Goal: Task Accomplishment & Management: Complete application form

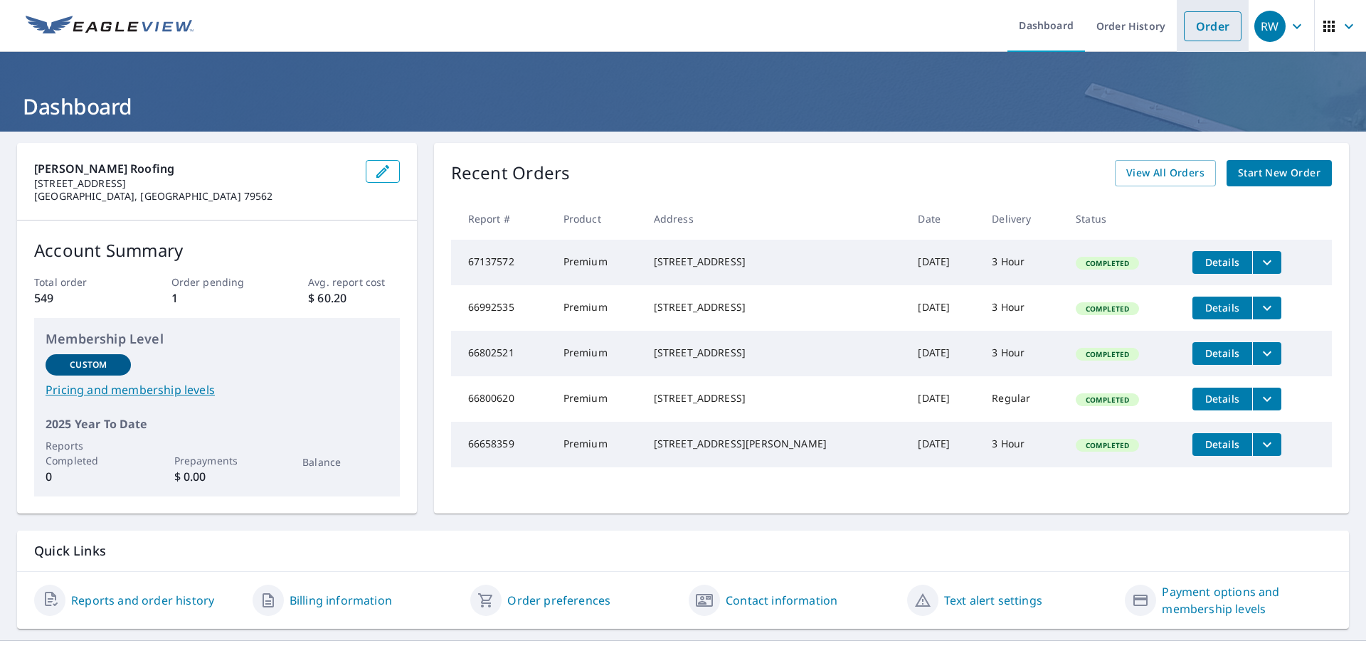
click at [1208, 20] on link "Order" at bounding box center [1213, 26] width 58 height 30
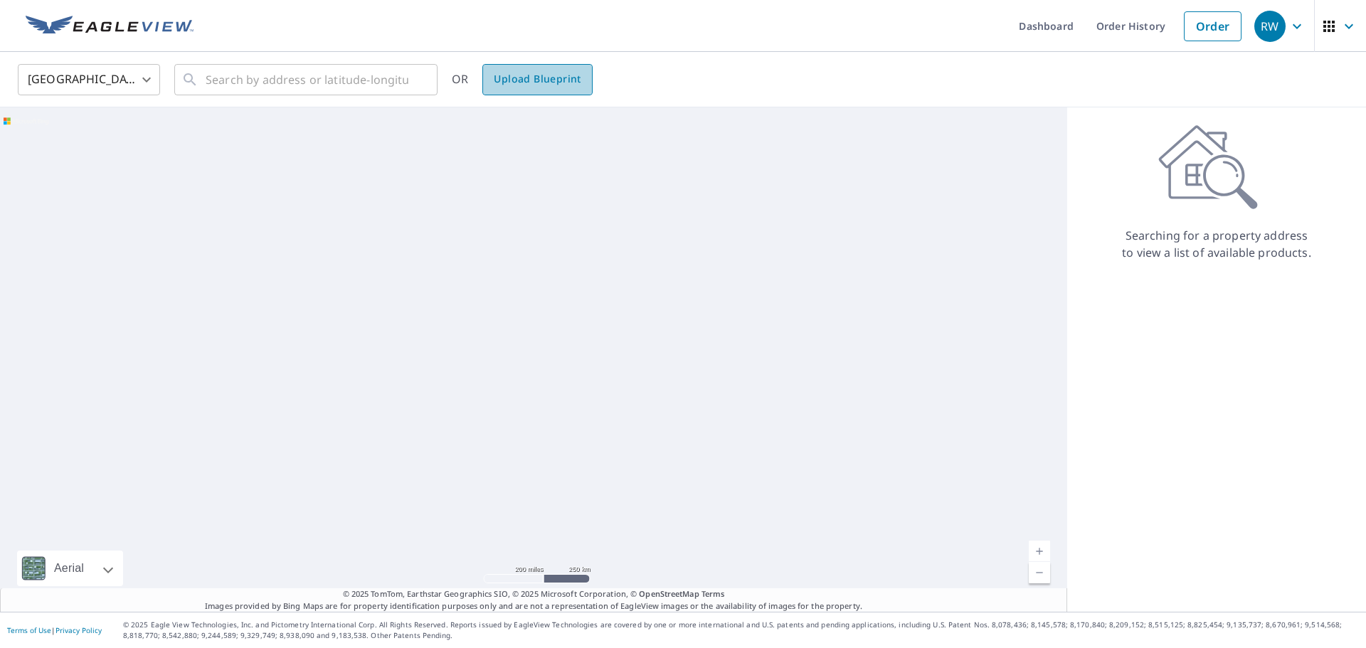
click at [522, 84] on span "Upload Blueprint" at bounding box center [537, 79] width 87 height 18
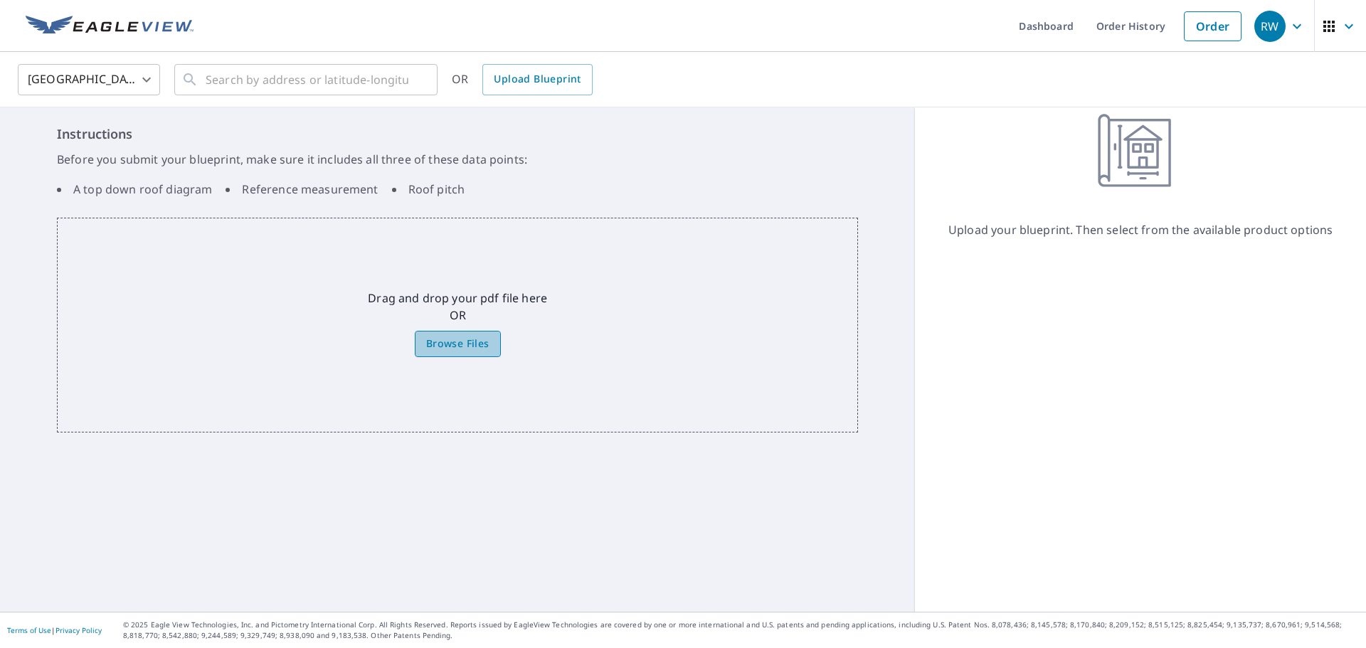
click at [444, 347] on span "Browse Files" at bounding box center [457, 344] width 63 height 18
click at [0, 0] on input "Browse Files" at bounding box center [0, 0] width 0 height 0
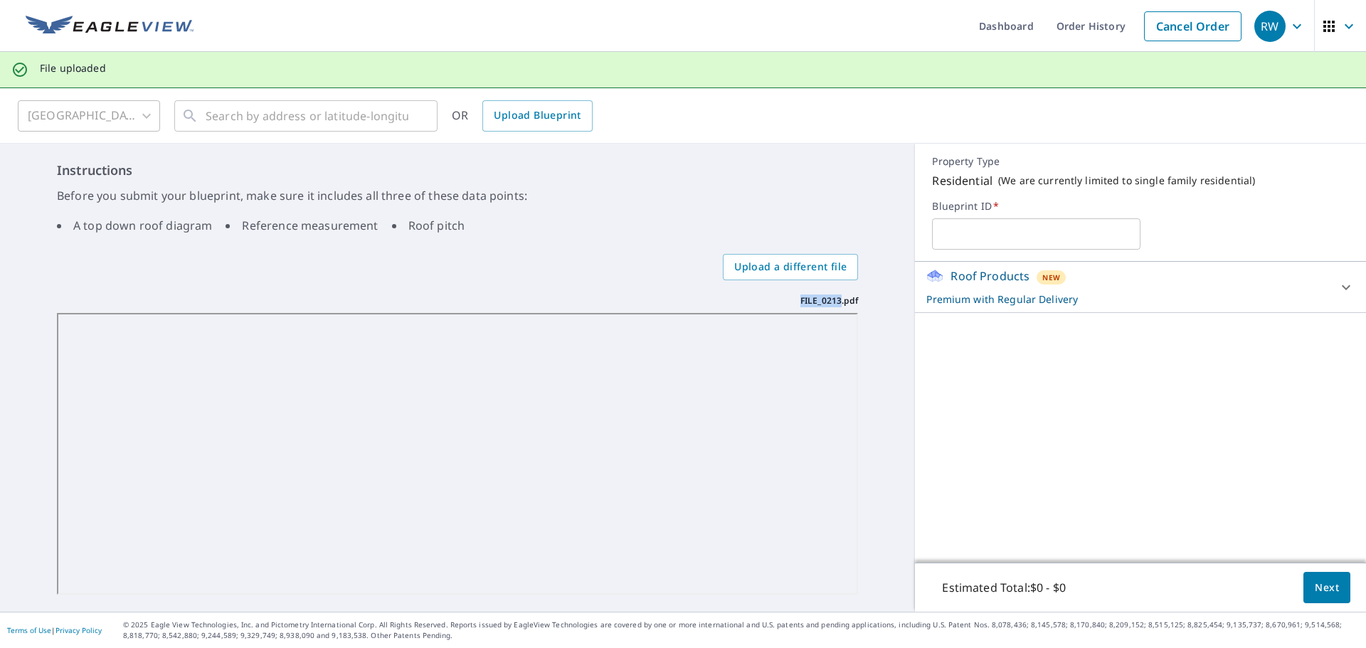
drag, startPoint x: 793, startPoint y: 299, endPoint x: 835, endPoint y: 301, distance: 41.3
click at [835, 301] on p "FILE_0213.pdf" at bounding box center [830, 301] width 58 height 13
copy p "FILE_0213"
click at [987, 231] on input "text" at bounding box center [1036, 234] width 209 height 40
paste input "FILE_0213"
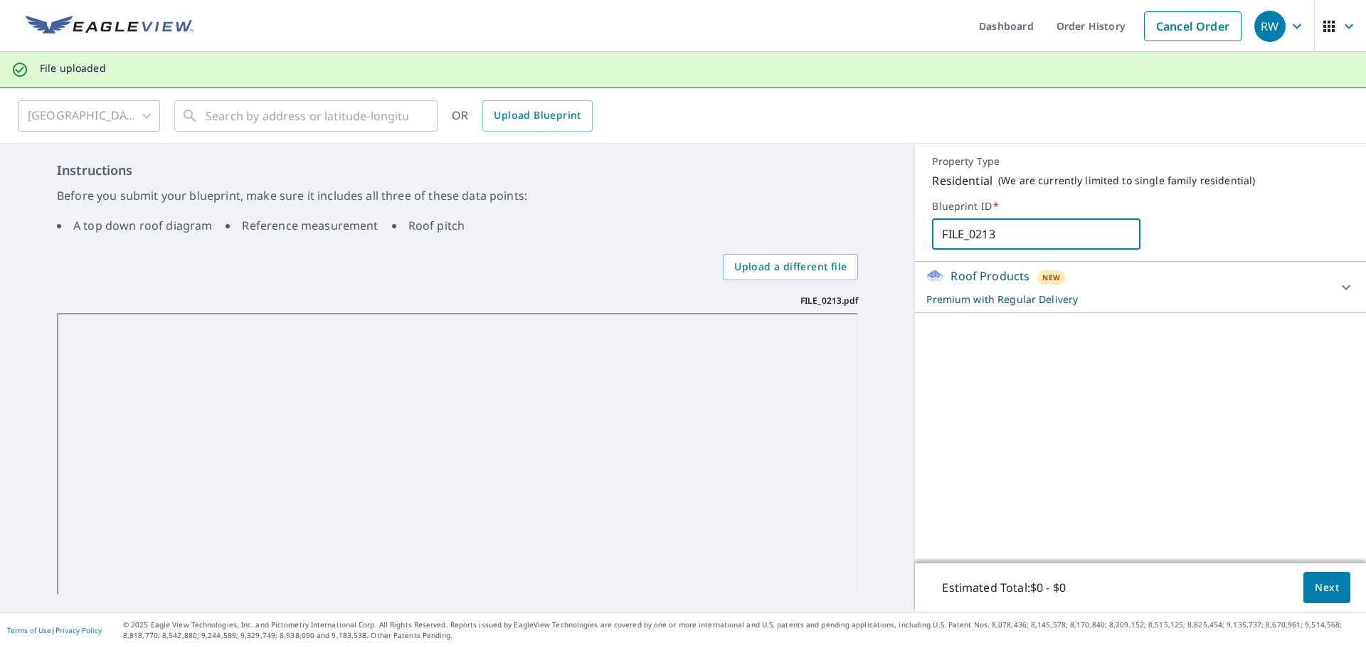
type input "FILE_0213"
click at [1316, 586] on span "Next" at bounding box center [1327, 588] width 24 height 18
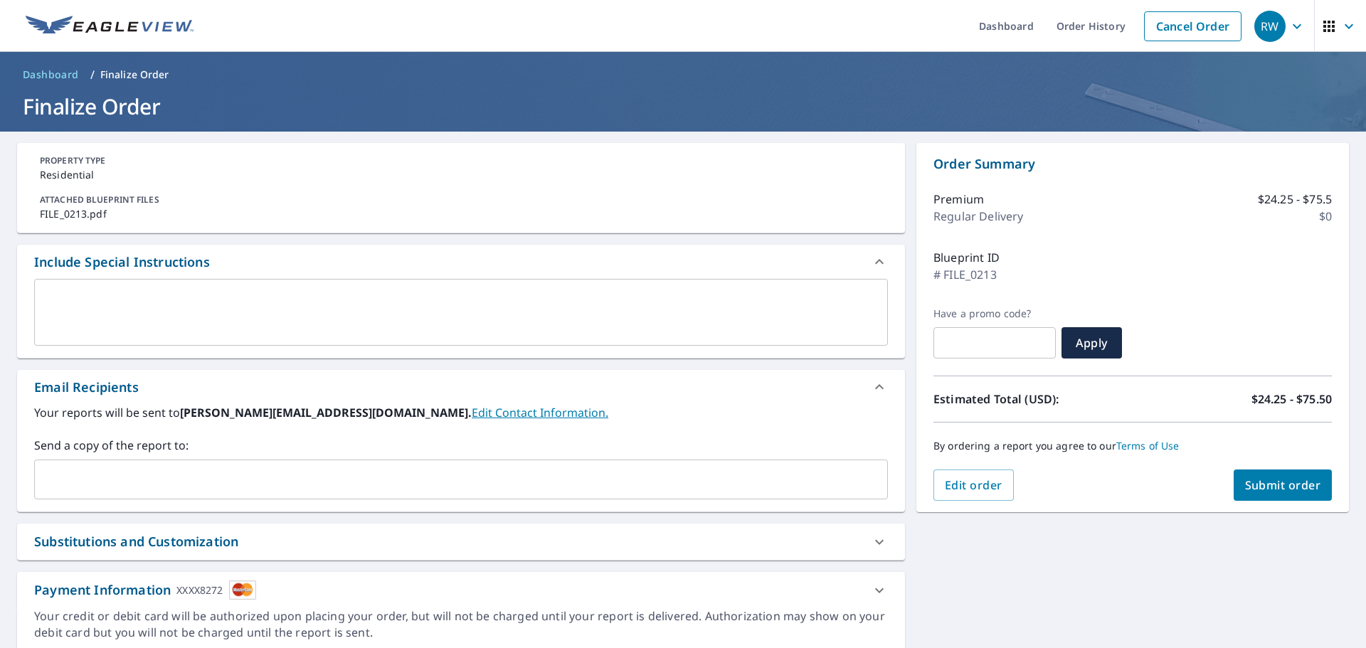
click at [104, 303] on textarea at bounding box center [461, 312] width 834 height 41
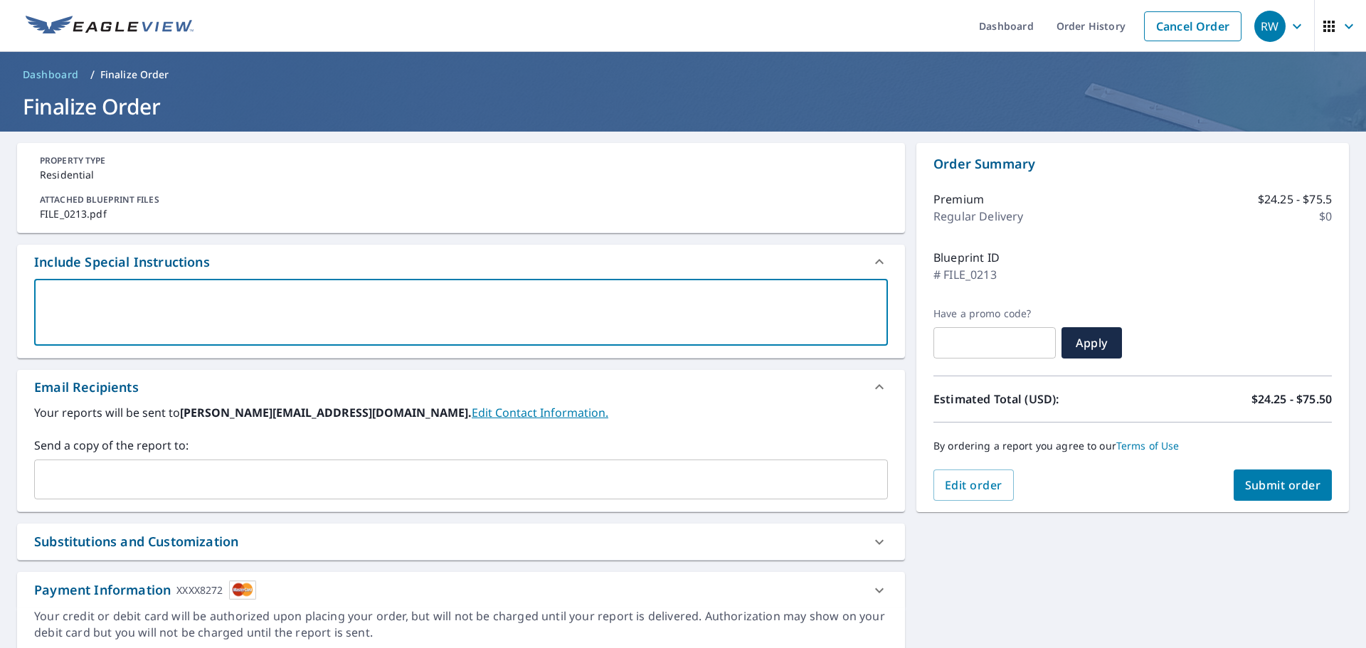
type textarea "P"
type textarea "x"
type textarea "Pl"
type textarea "x"
type textarea "Ple"
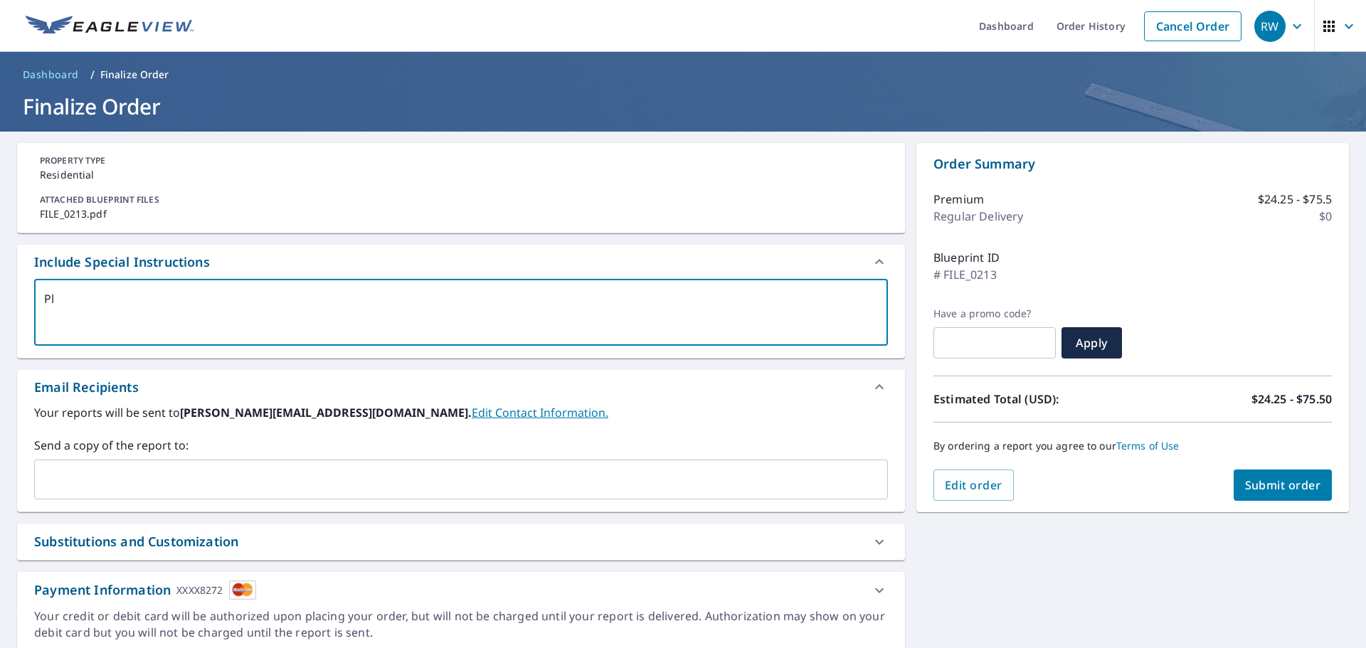
type textarea "x"
type textarea "Plea"
type textarea "x"
type textarea "Pleas"
type textarea "x"
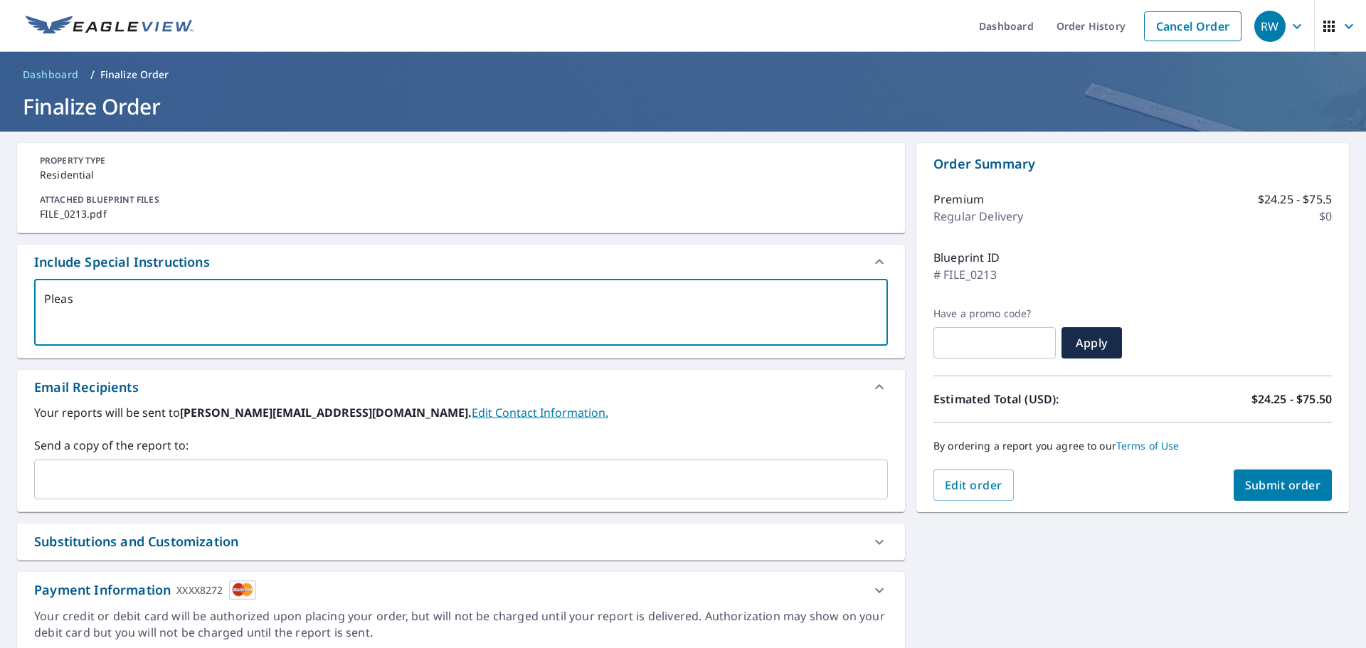
type textarea "Please"
type textarea "x"
type textarea "Please"
type textarea "x"
type textarea "Please m"
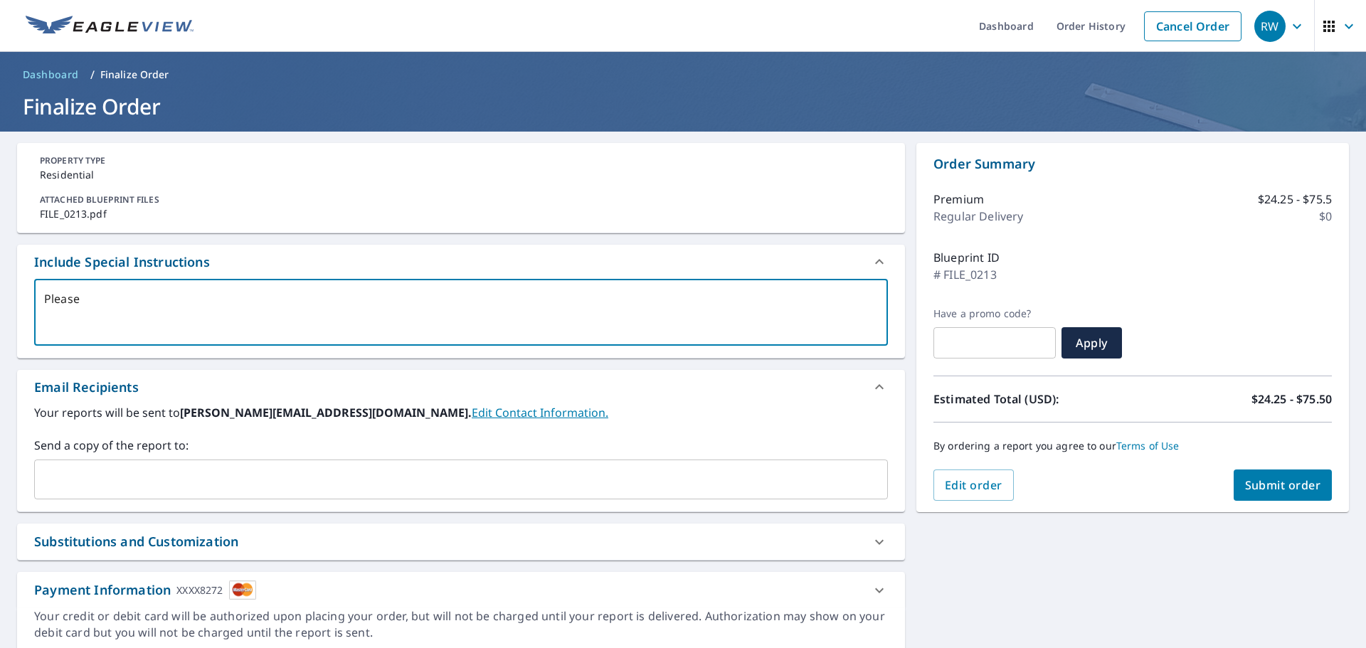
type textarea "x"
type textarea "Please me"
type textarea "x"
type textarea "Please mea"
type textarea "x"
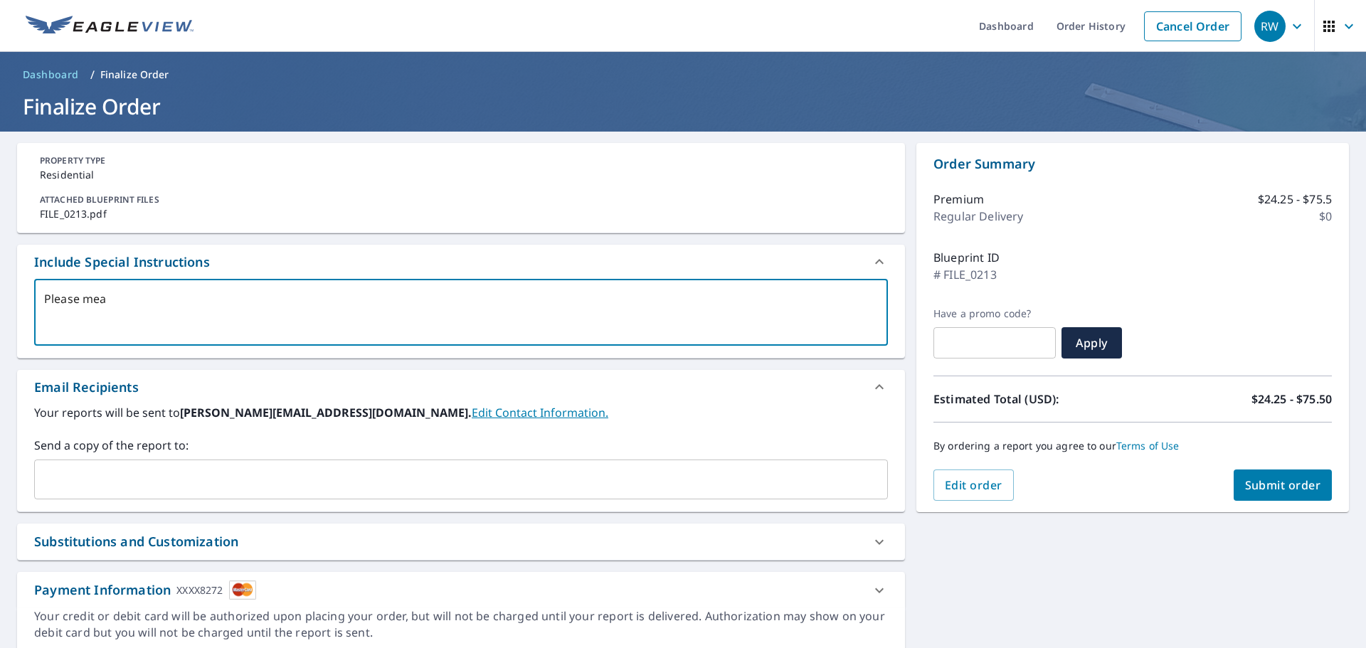
type textarea "Please meas"
type textarea "x"
type textarea "Please measr"
type textarea "x"
type textarea "Please measre"
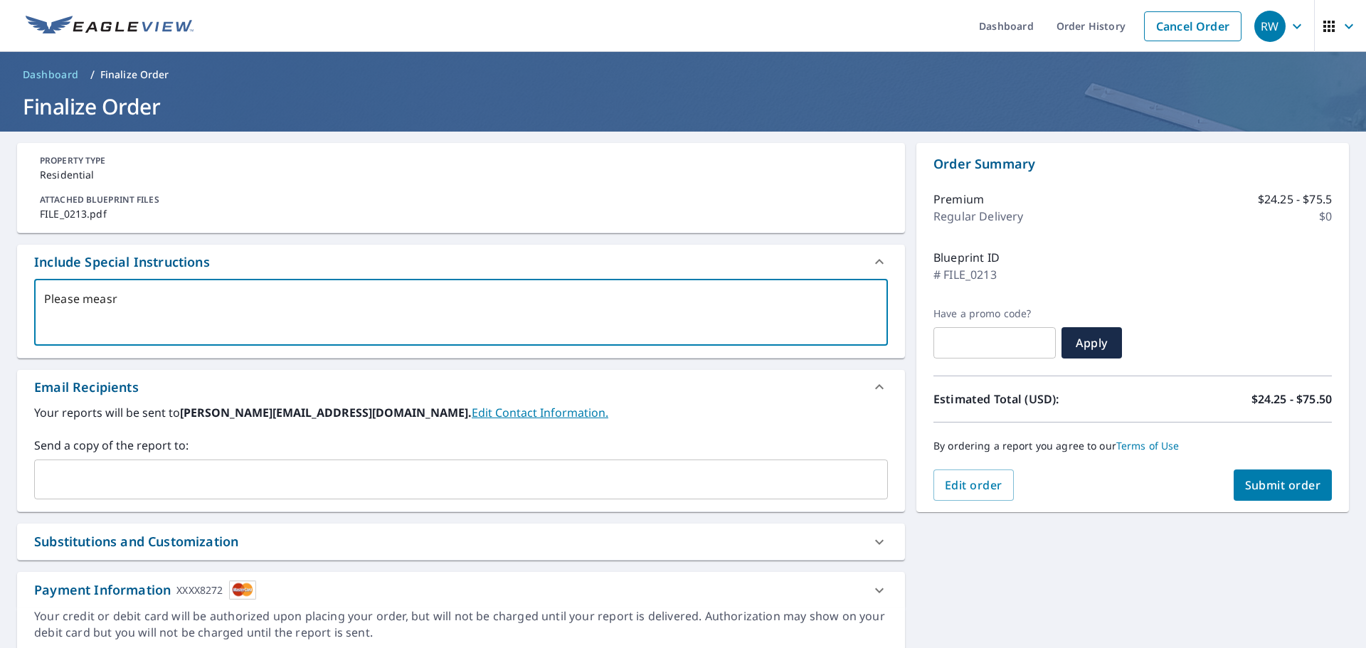
type textarea "x"
type textarea "Please measre"
type textarea "x"
type textarea "Please measre"
type textarea "x"
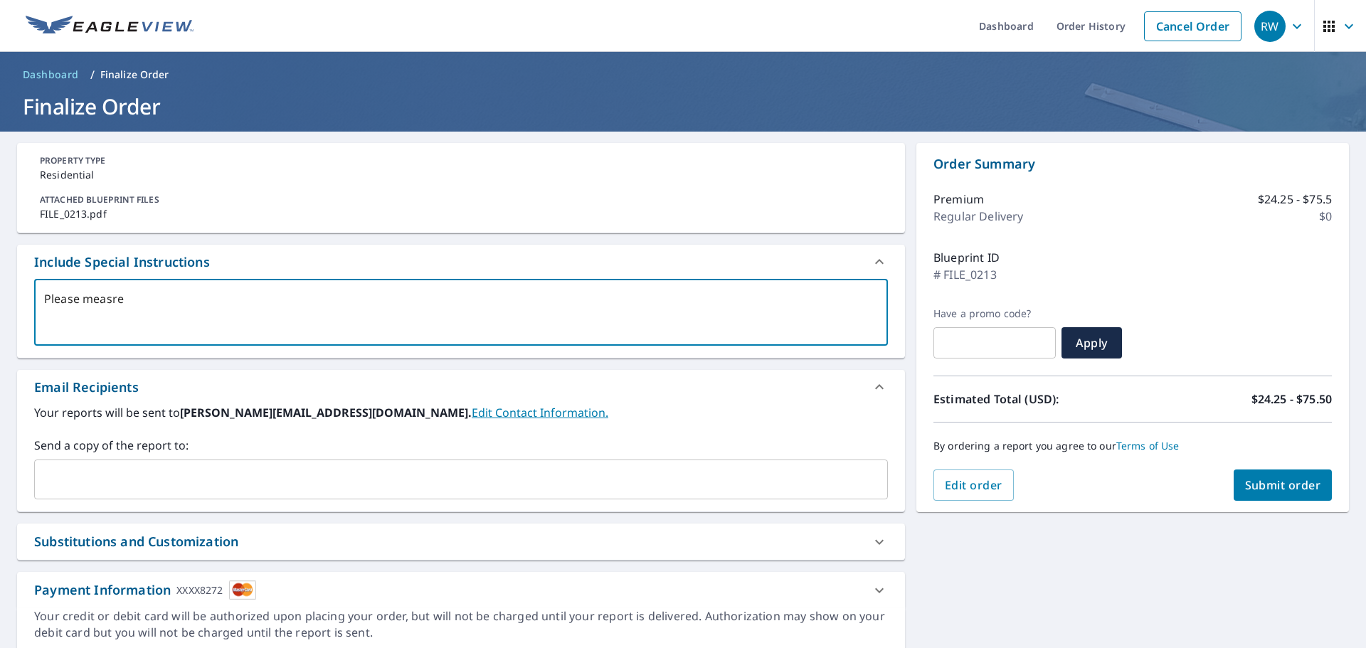
type textarea "Please measr"
type textarea "x"
type textarea "Please meas"
type textarea "x"
type textarea "Please mea"
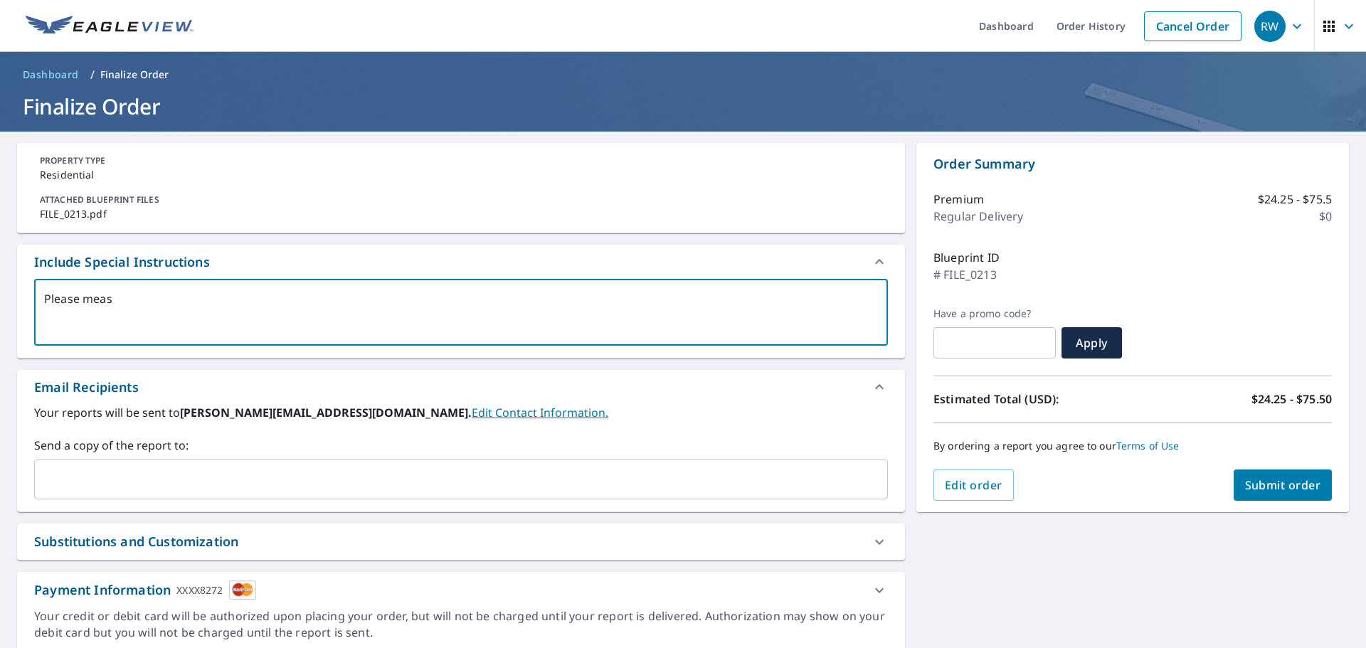
type textarea "x"
type textarea "Please me"
type textarea "x"
type textarea "Please m"
type textarea "x"
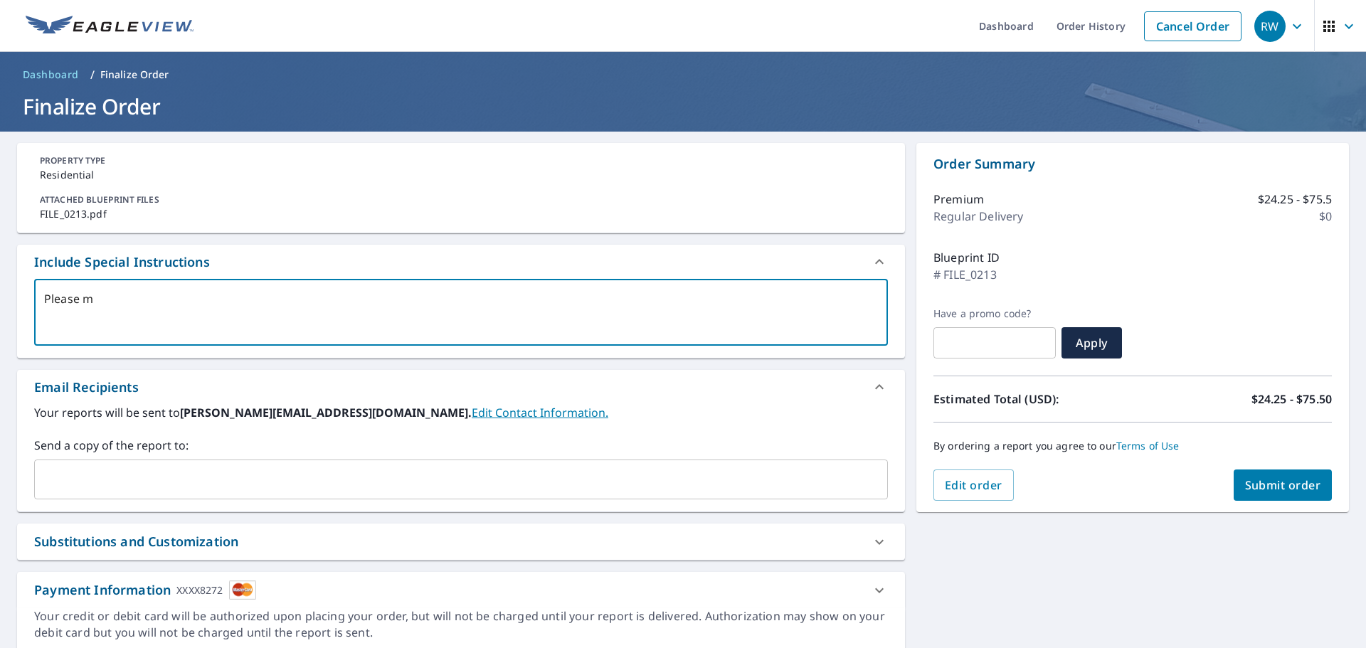
type textarea "Please"
type textarea "x"
type textarea "Please m"
type textarea "x"
type textarea "Please me"
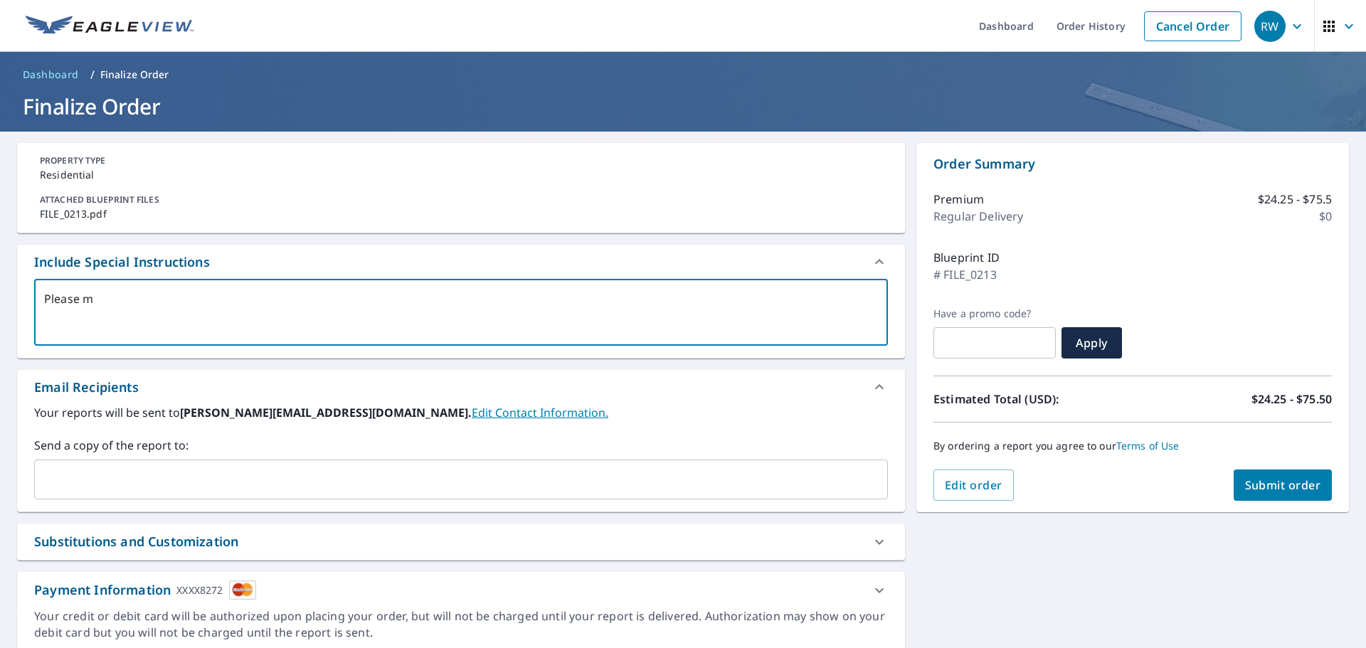
type textarea "x"
type textarea "Please mea"
type textarea "x"
type textarea "Please meas"
type textarea "x"
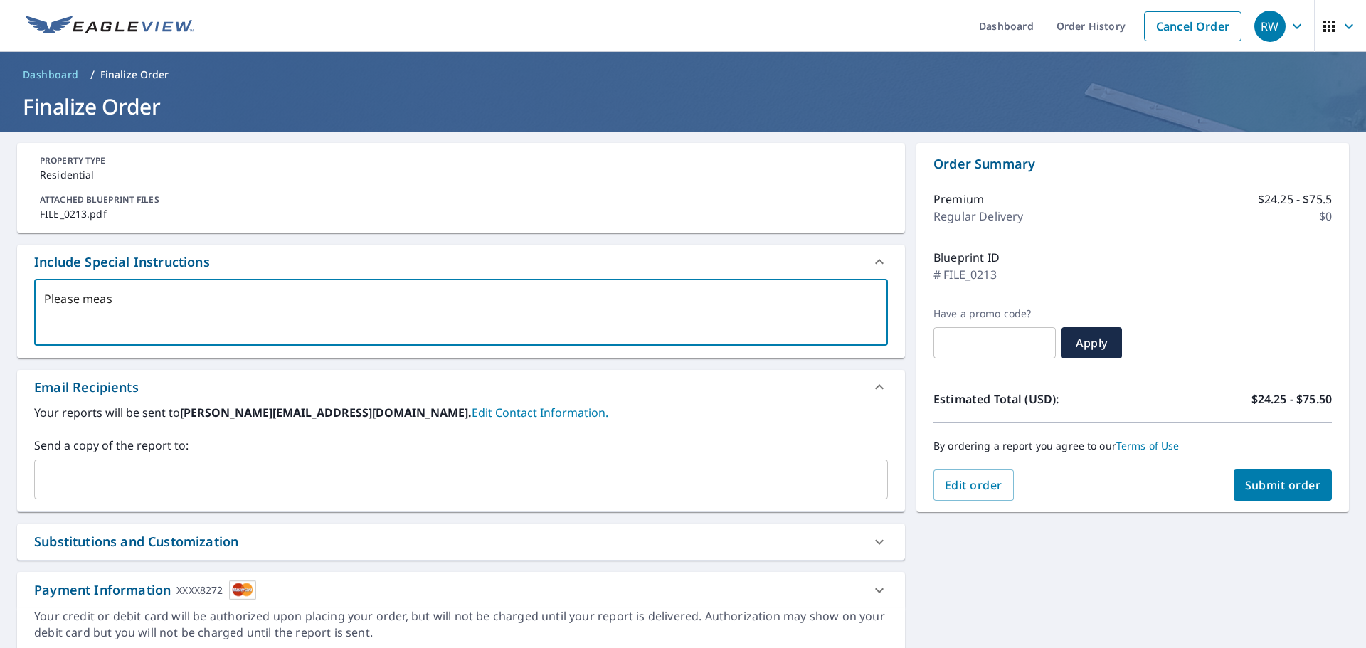
type textarea "Please measu"
type textarea "x"
type textarea "Please measur"
type textarea "x"
type textarea "Please measure"
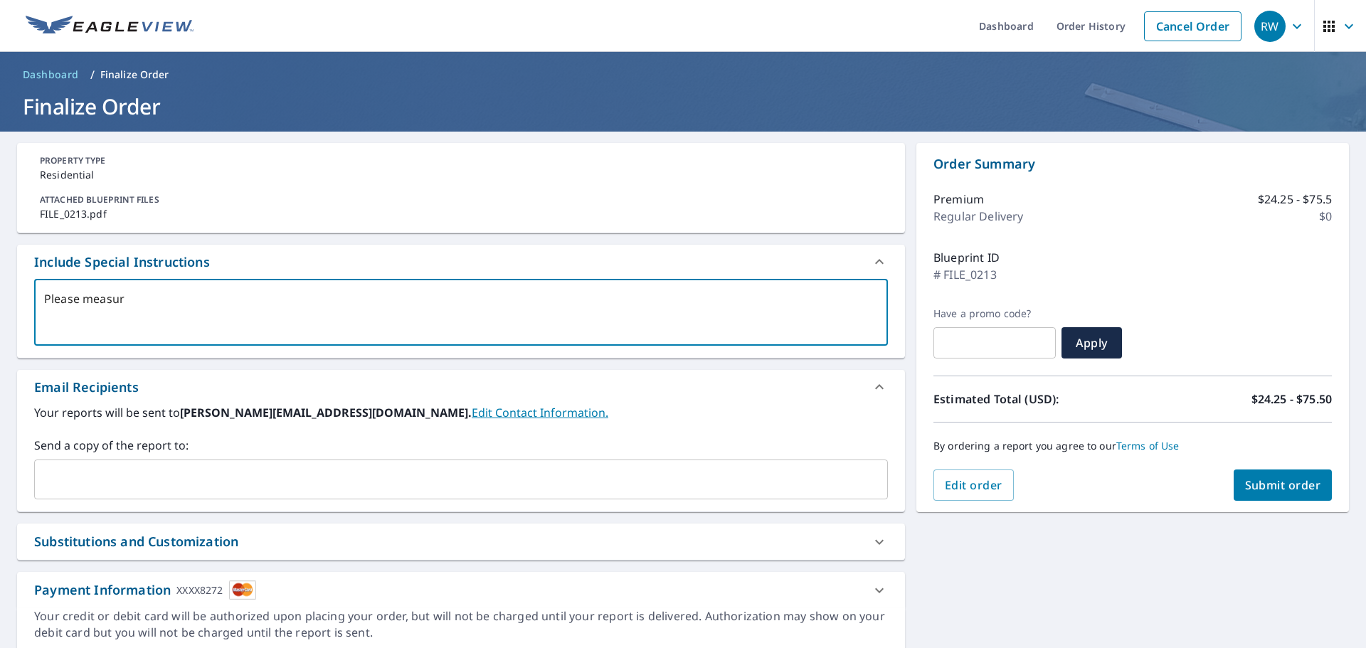
type textarea "x"
type textarea "Please measure"
type textarea "x"
type textarea "Please measure b"
type textarea "x"
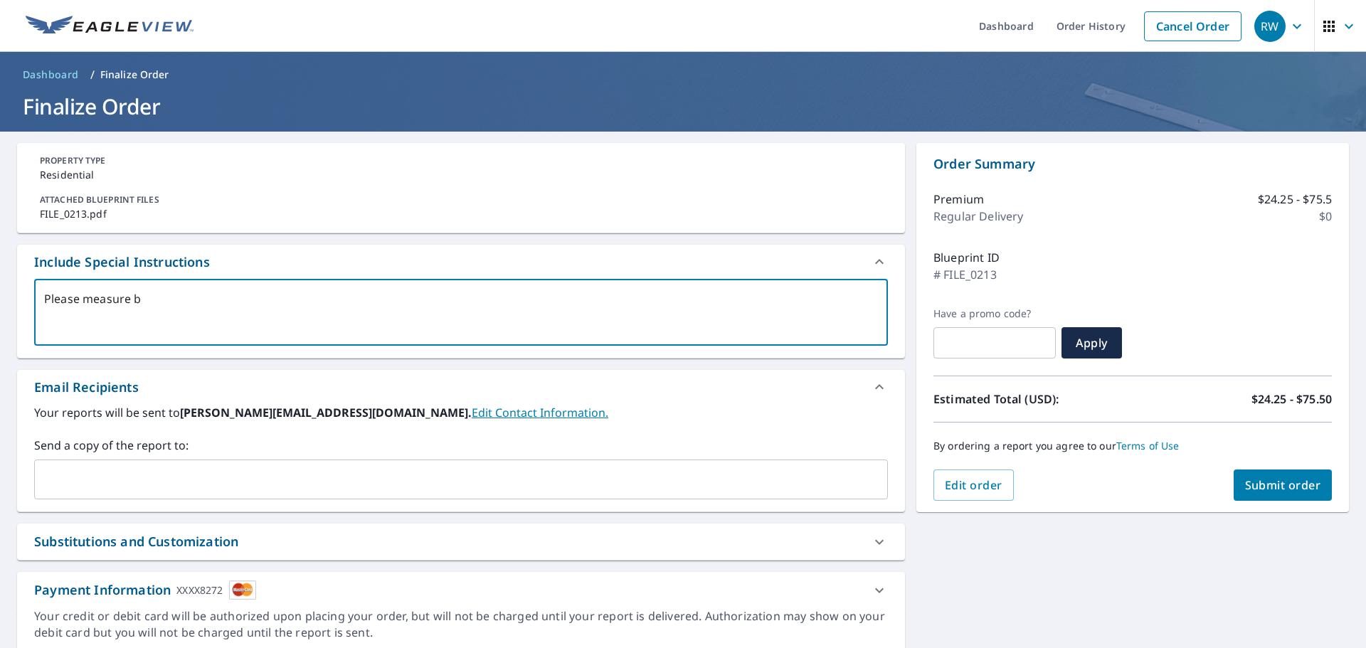
type textarea "Please measure bo"
type textarea "x"
type textarea "Please measure bot"
type textarea "x"
type textarea "Please measure both"
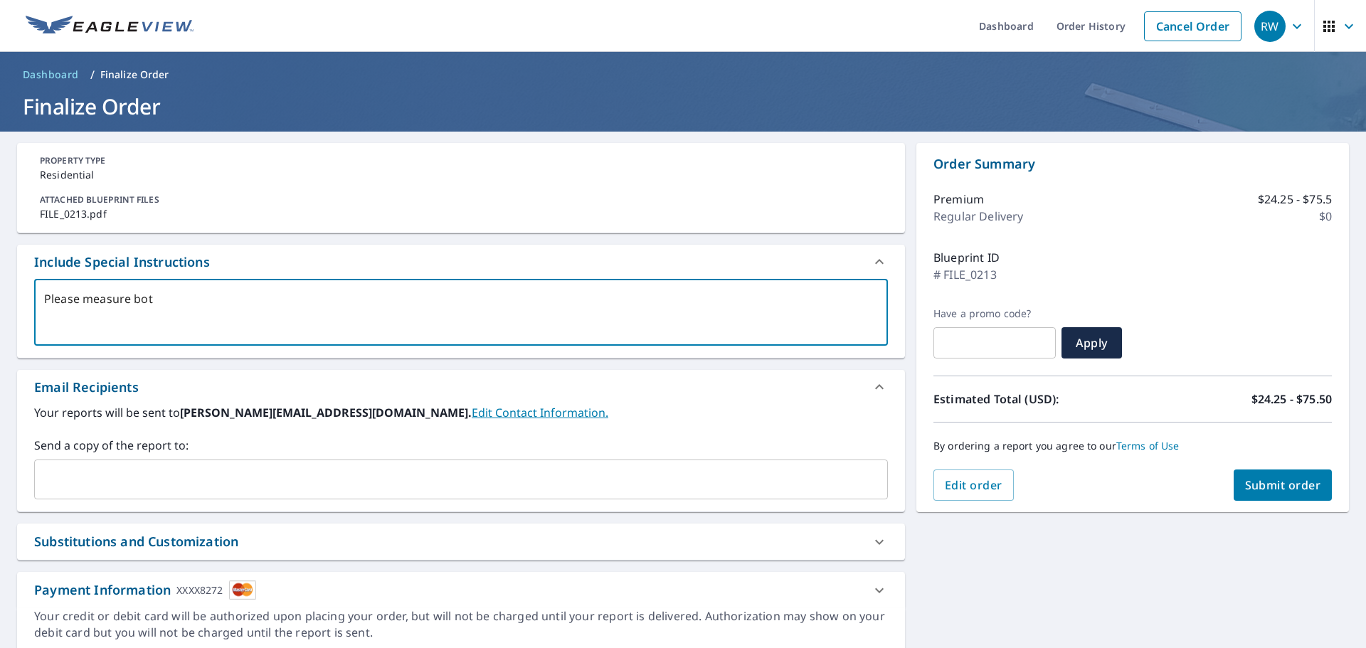
type textarea "x"
type textarea "Please measure both"
type textarea "x"
type textarea "Please measure both t"
type textarea "x"
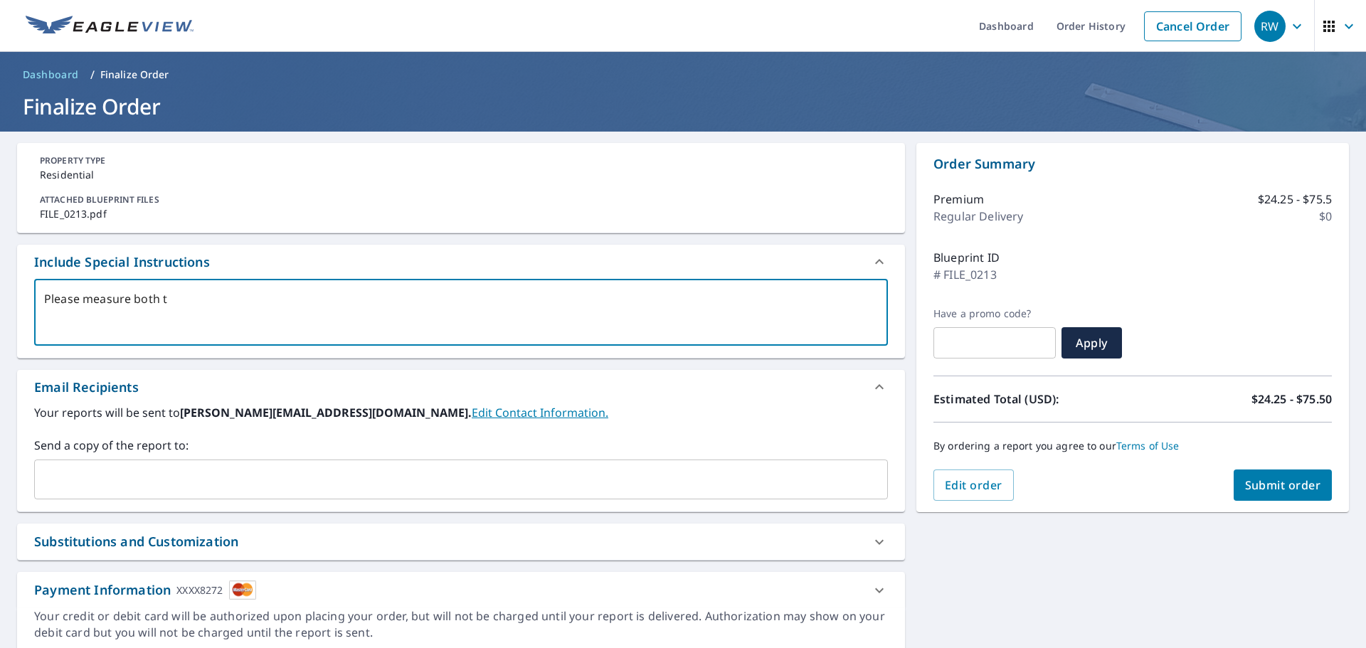
type textarea "Please measure both th"
type textarea "x"
type textarea "Please measure both the"
type textarea "x"
type textarea "Please measure both the"
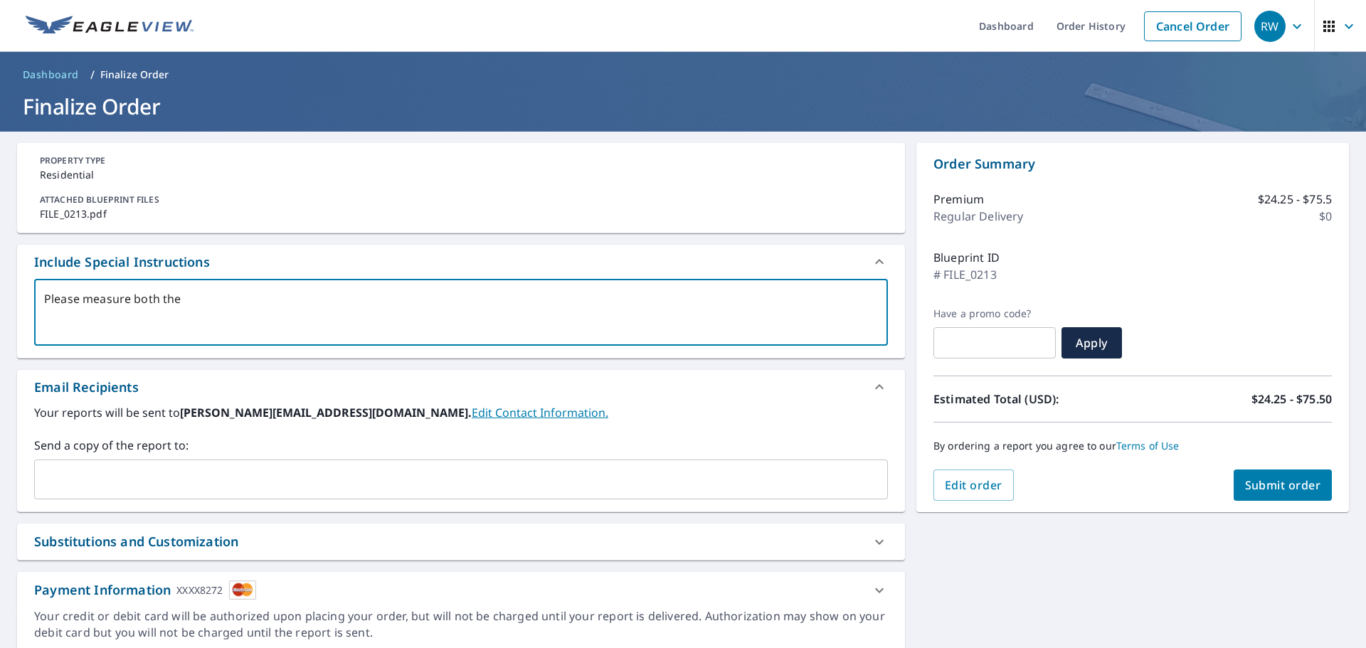
type textarea "x"
type textarea "Please measure both the H"
type textarea "x"
type textarea "Please measure both the Ho"
type textarea "x"
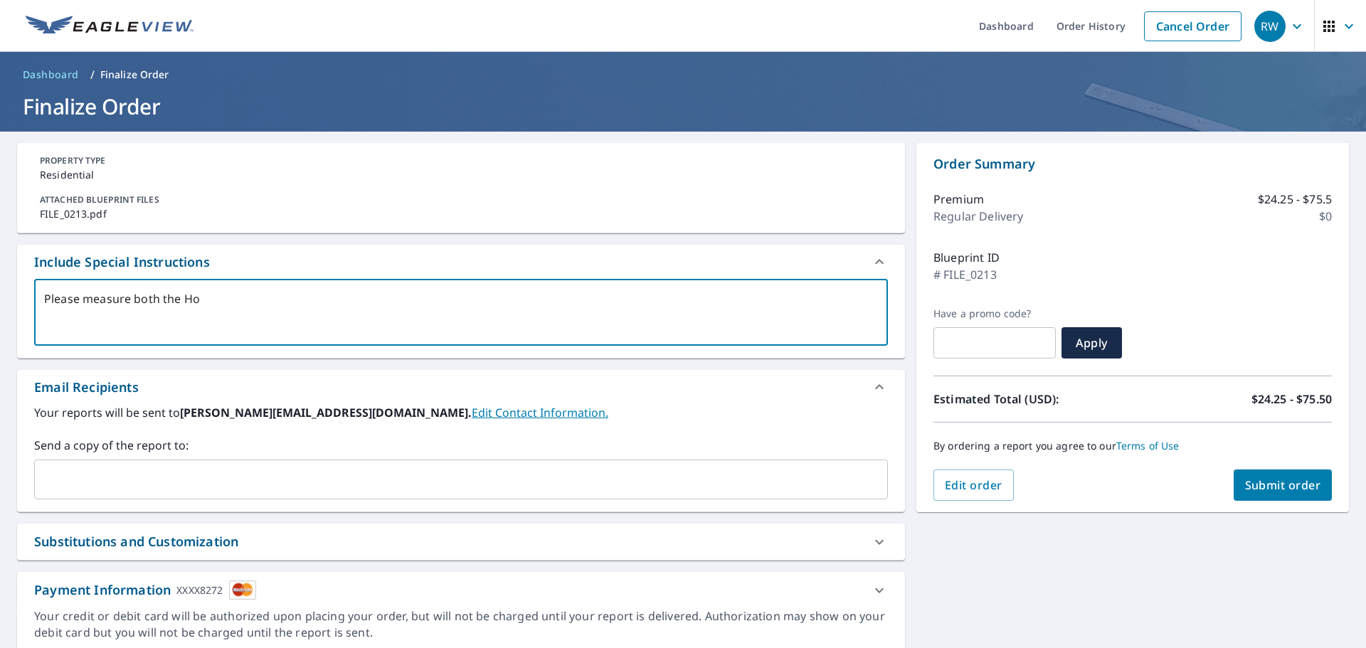
type textarea "Please measure both the Hou"
type textarea "x"
type textarea "Please measure both the Hous"
type textarea "x"
type textarea "Please measure both the House"
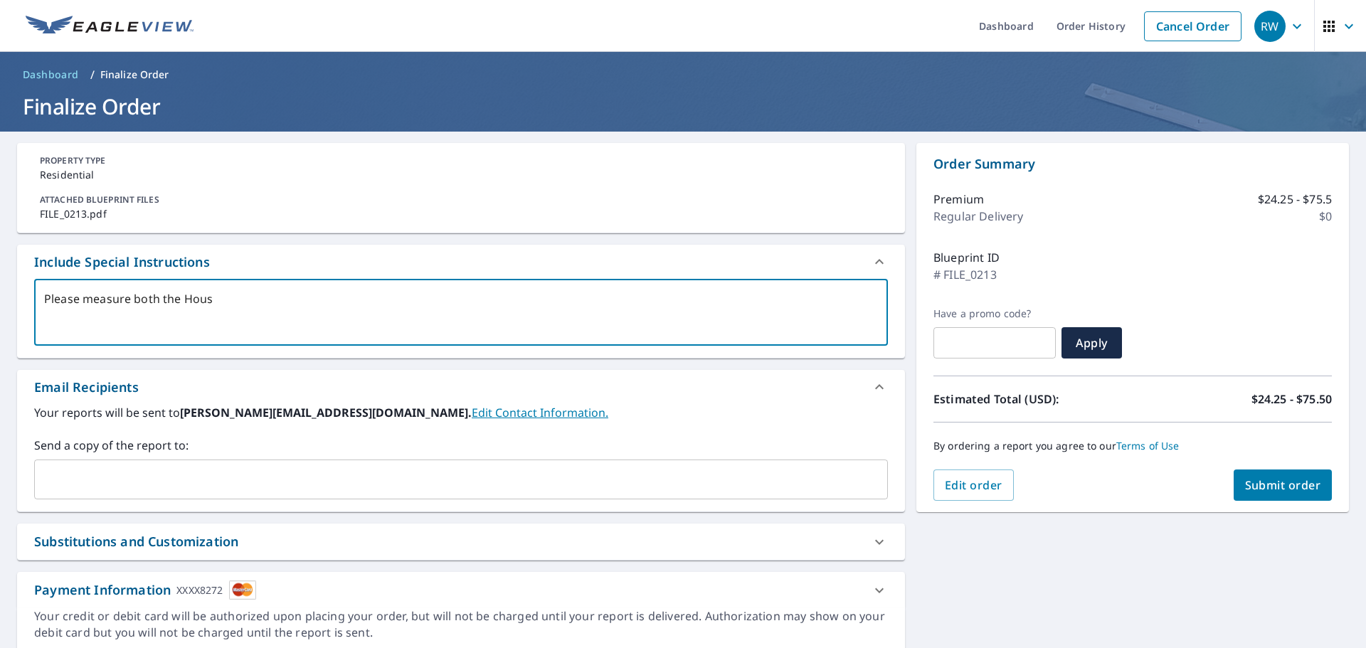
type textarea "x"
type textarea "Please measure both the House"
type textarea "x"
type textarea "Please measure both the House a"
type textarea "x"
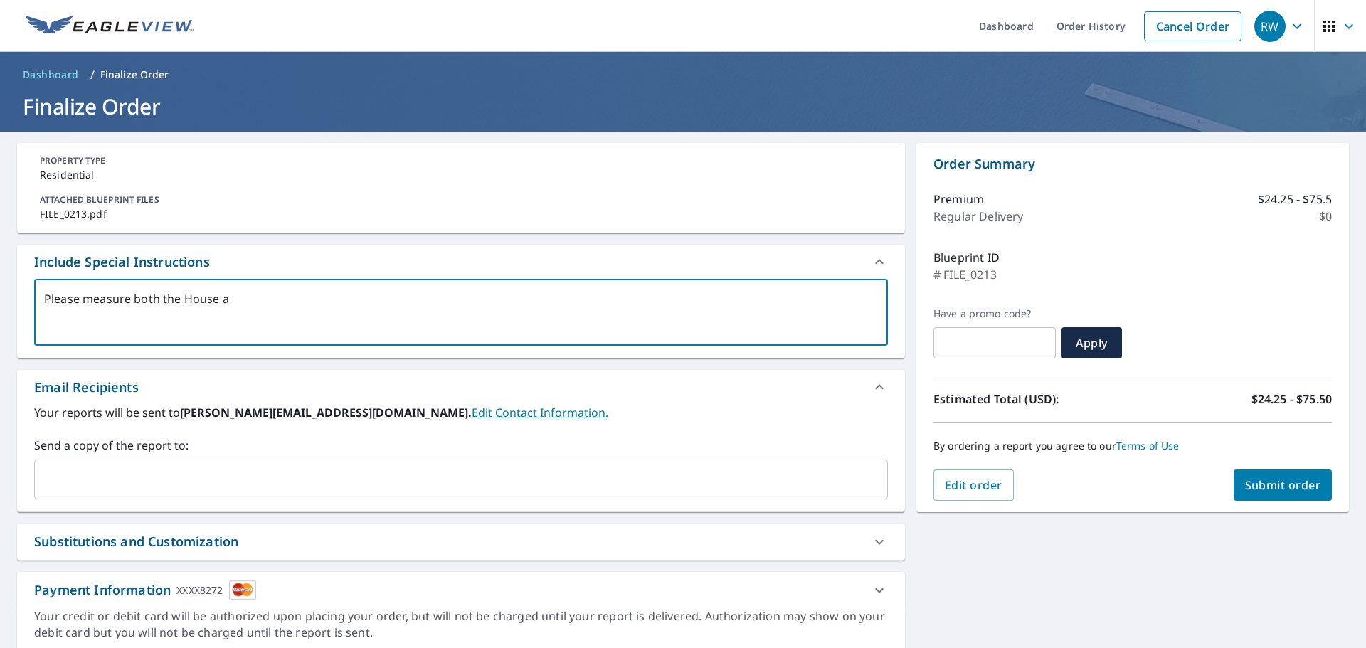
type textarea "Please measure both the House an"
type textarea "x"
type textarea "Please measure both the House and"
type textarea "x"
type textarea "Please measure both the House and"
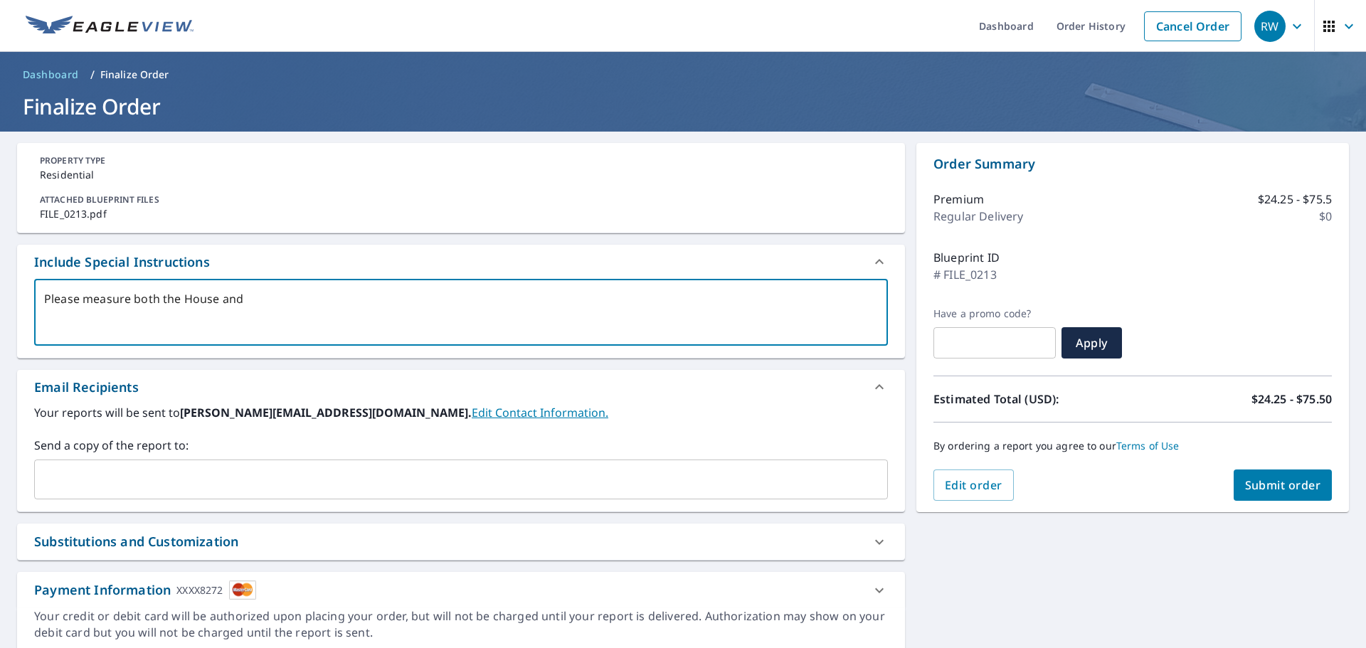
type textarea "x"
type textarea "Please measure both the House and D"
type textarea "x"
type textarea "Please measure both the House and De"
type textarea "x"
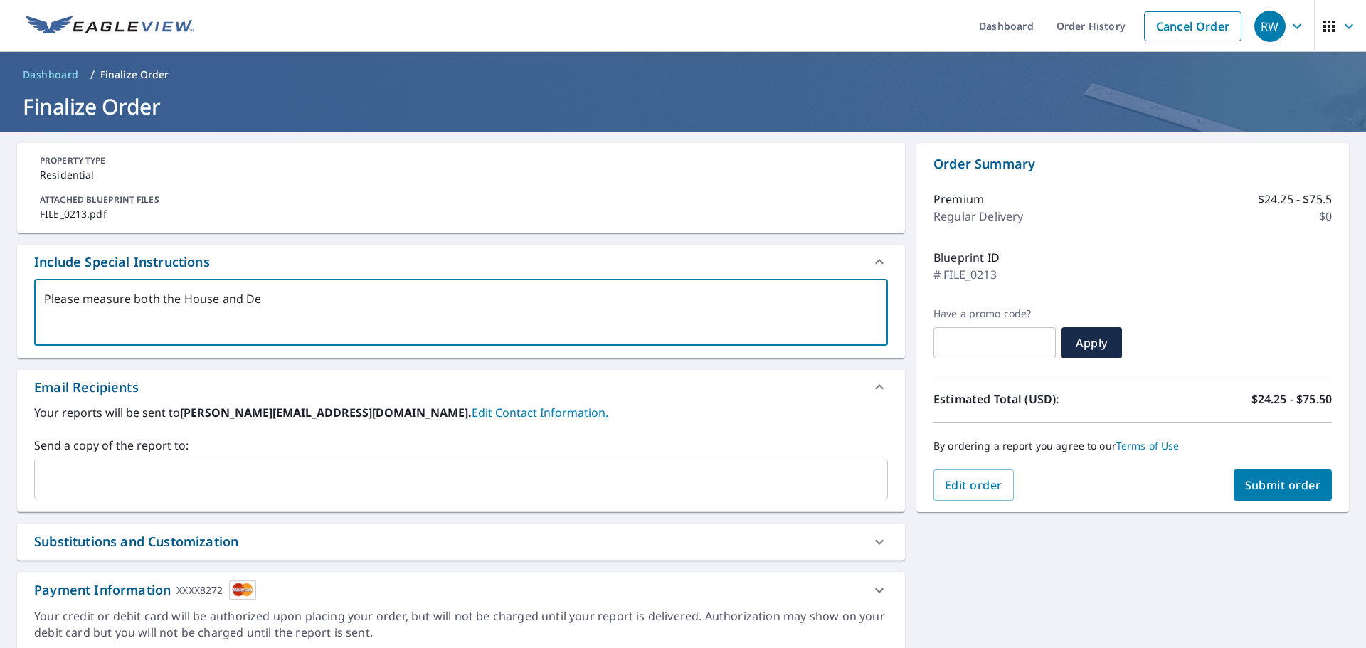
type textarea "Please measure both the House and Det"
type textarea "x"
type textarea "Please measure both the House and Deta"
type textarea "x"
type textarea "Please measure both the House and Detac"
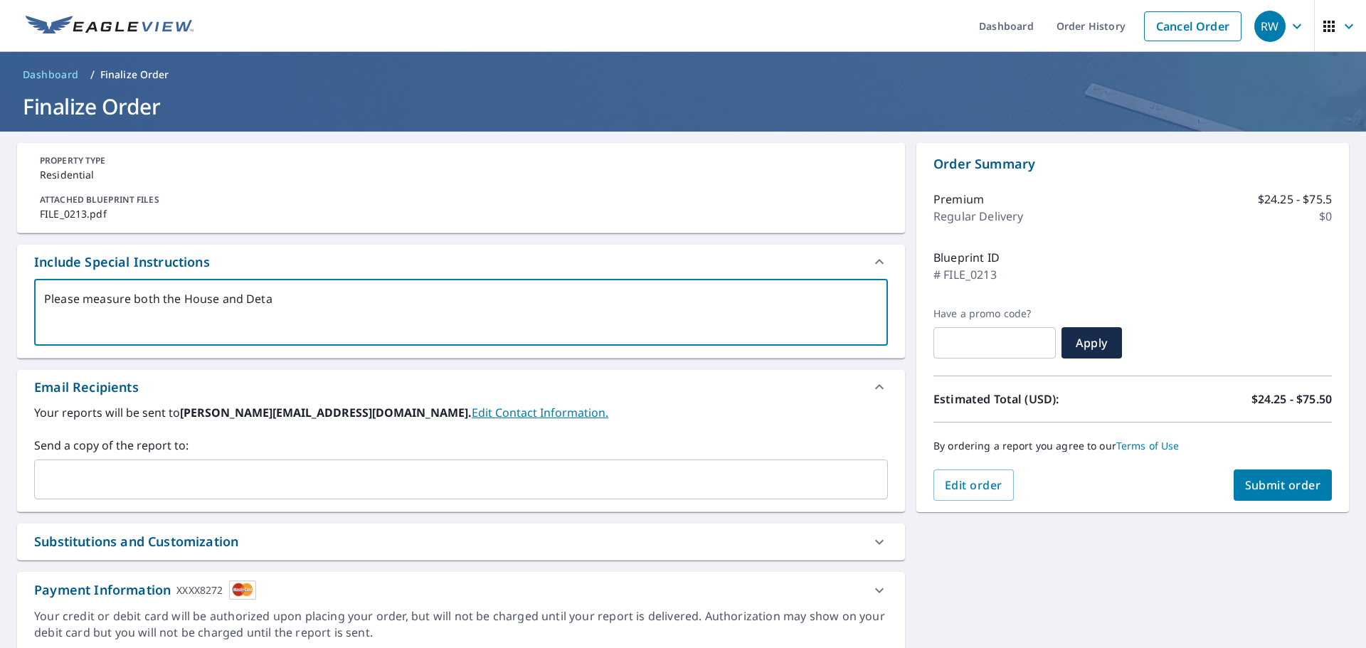
type textarea "x"
type textarea "Please measure both the House and Detach"
type textarea "x"
type textarea "Please measure both the House and Detache"
type textarea "x"
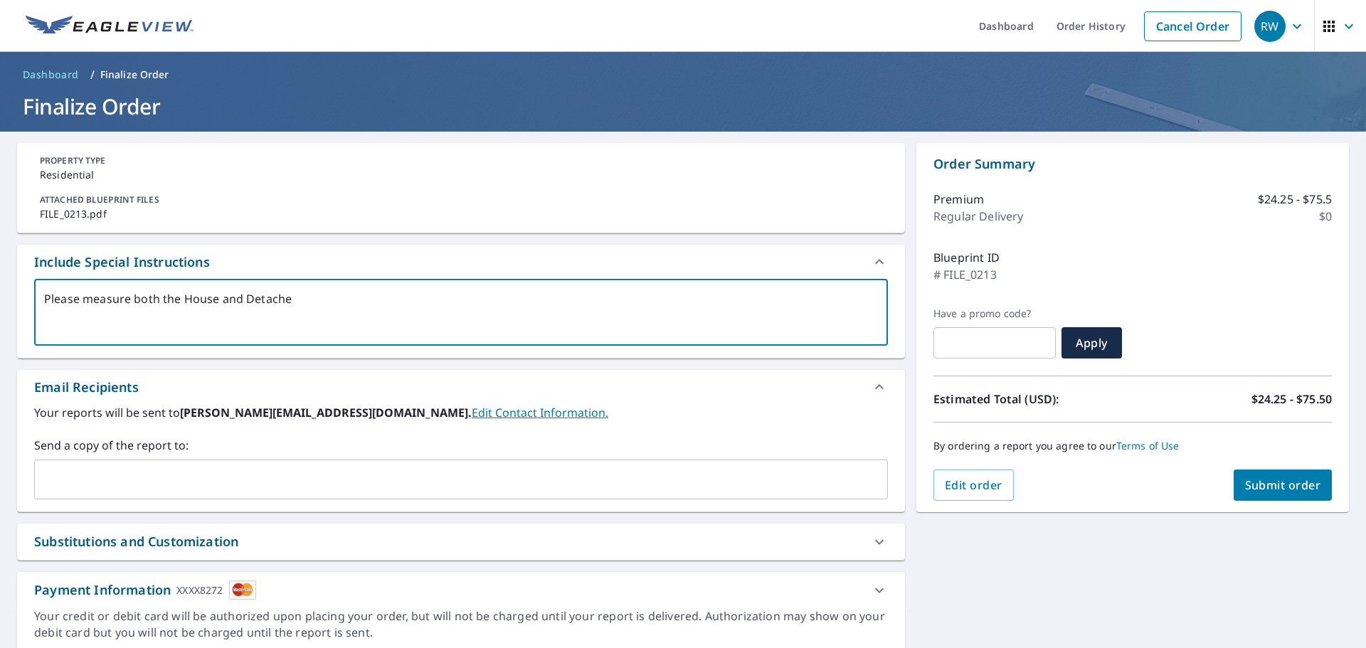
type textarea "Please measure both the House and Detached"
type textarea "x"
type textarea "Please measure both the House and Detached"
type textarea "x"
type textarea "Please measure both the House and Detached"
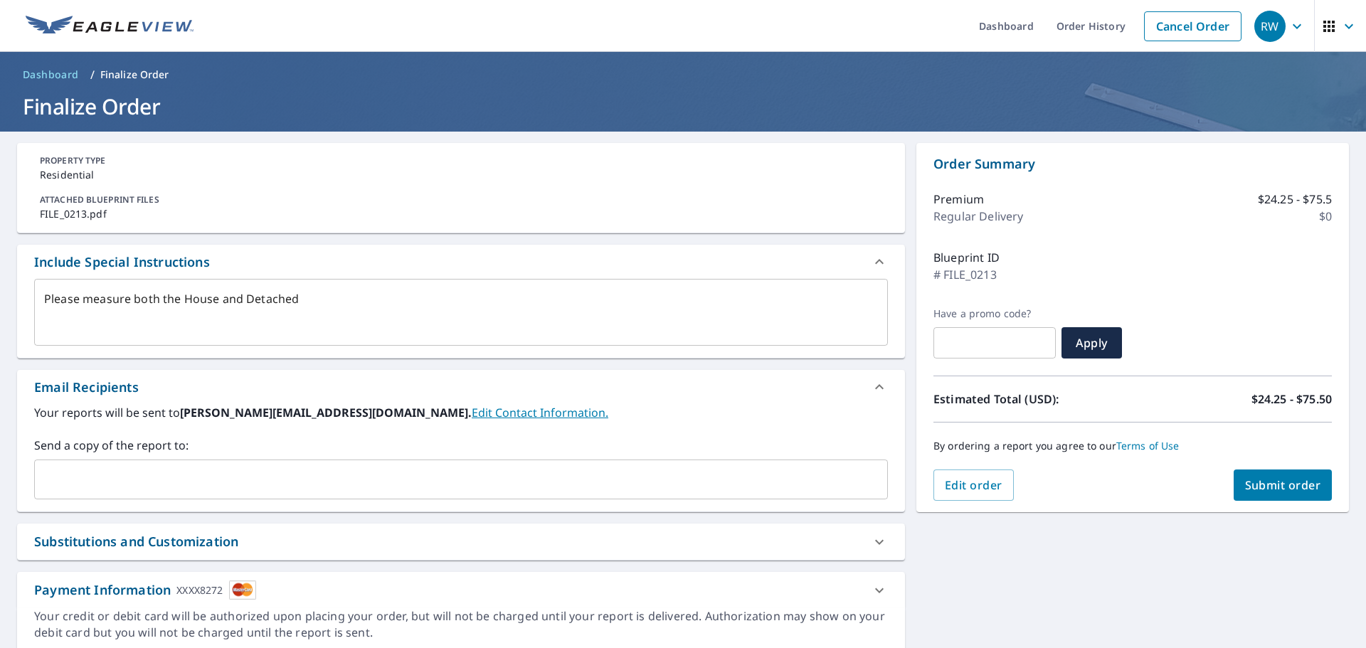
type textarea "x"
click at [337, 295] on textarea "Please measure both the House and Detached" at bounding box center [461, 312] width 834 height 41
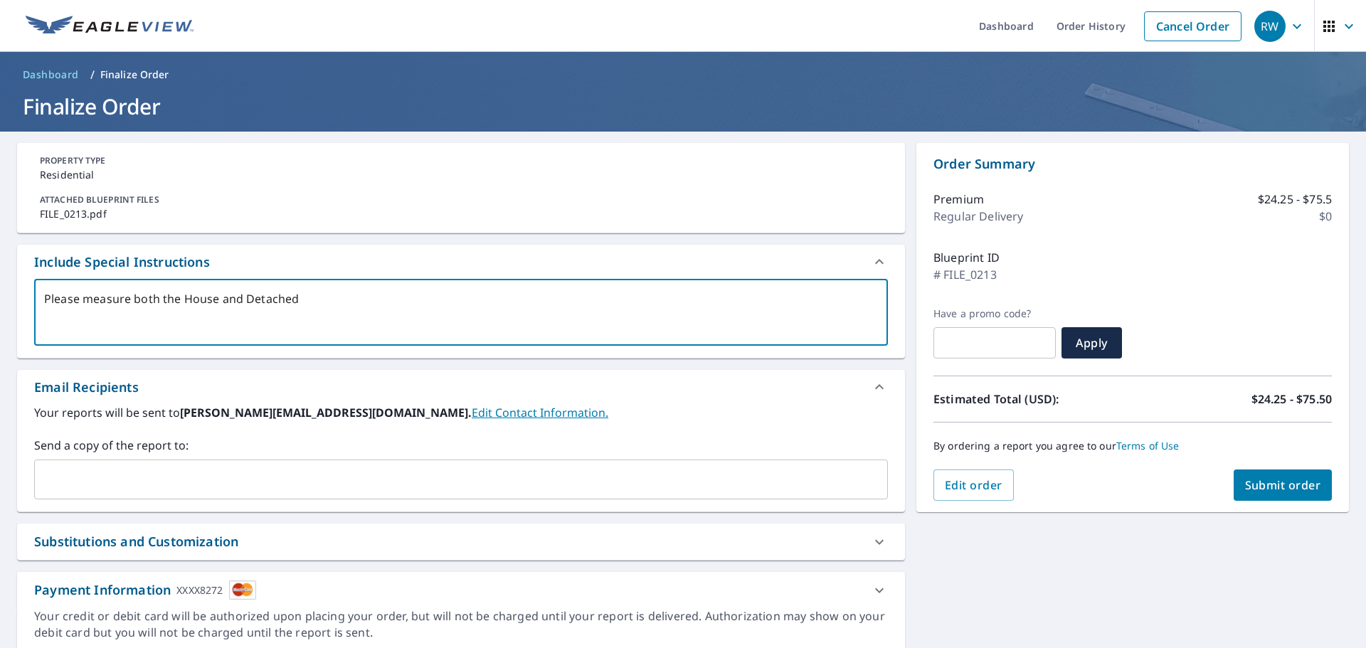
type textarea "Please measure both the House and Detached S"
type textarea "x"
type textarea "Please measure both the House and Detached St"
type textarea "x"
type textarea "Please measure both the House and Detached Str"
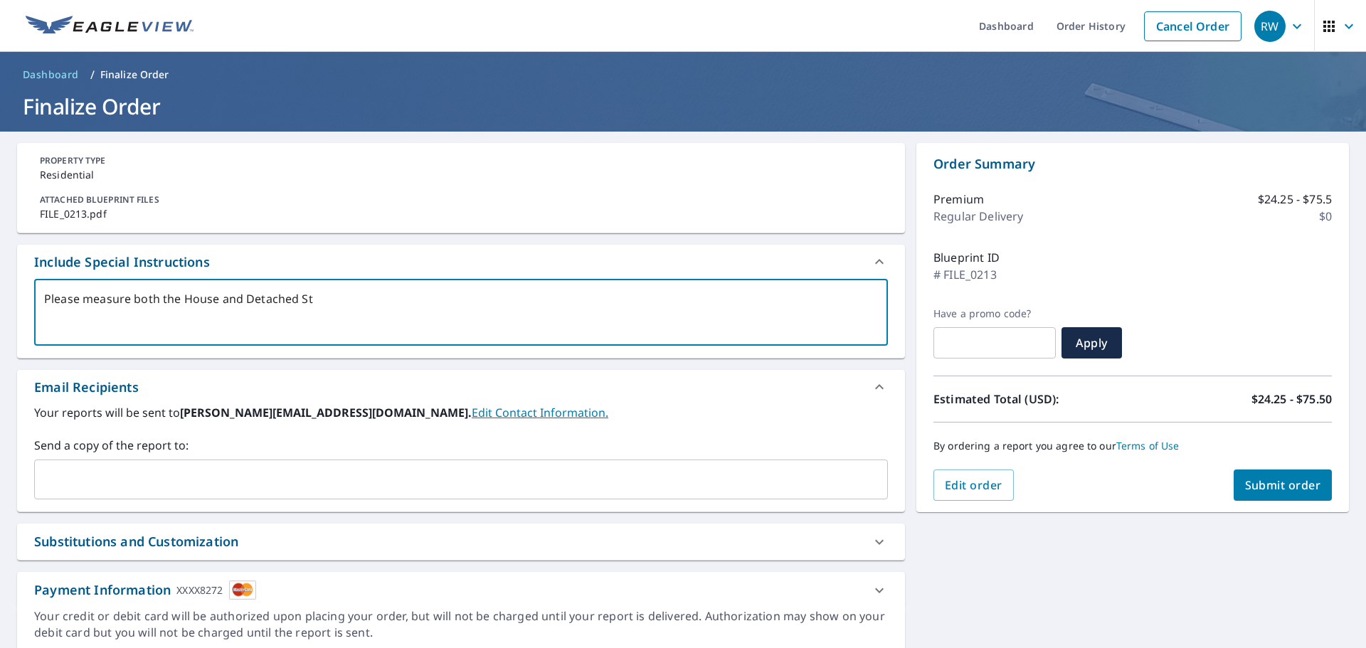
type textarea "x"
type textarea "Please measure both the House and Detached Stru"
type textarea "x"
type textarea "Please measure both the House and Detached Struc"
type textarea "x"
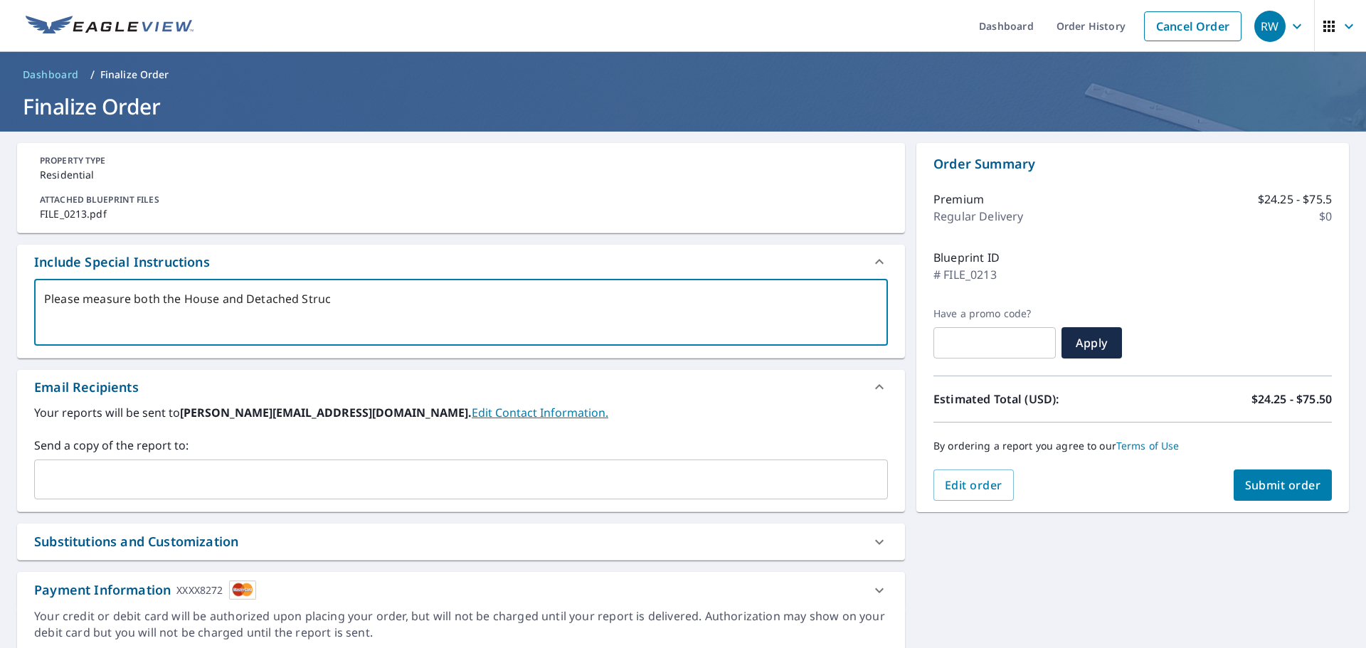
type textarea "Please measure both the House and Detached Struct"
type textarea "x"
type textarea "Please measure both the House and Detached Structu"
type textarea "x"
type textarea "Please measure both the House and Detached Structur"
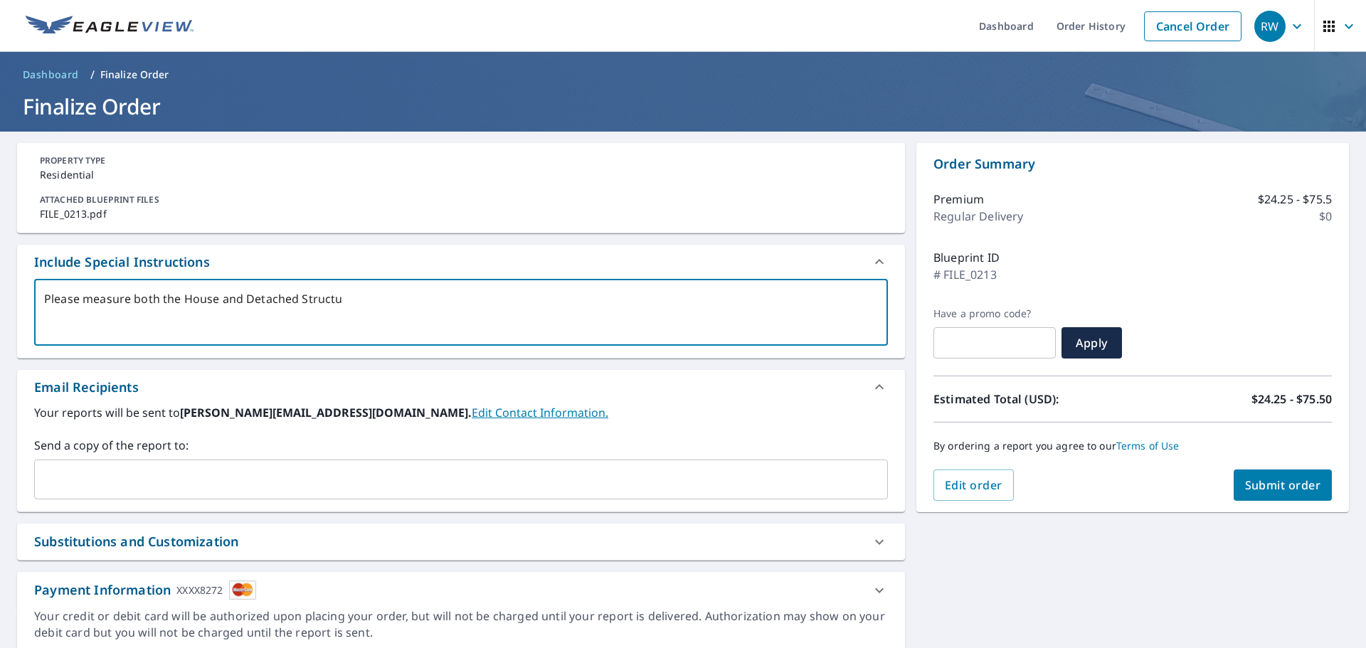
type textarea "x"
type textarea "Please measure both the House and Detached Structure"
type textarea "x"
type textarea "Please measure both the House and Detached Structure"
type textarea "x"
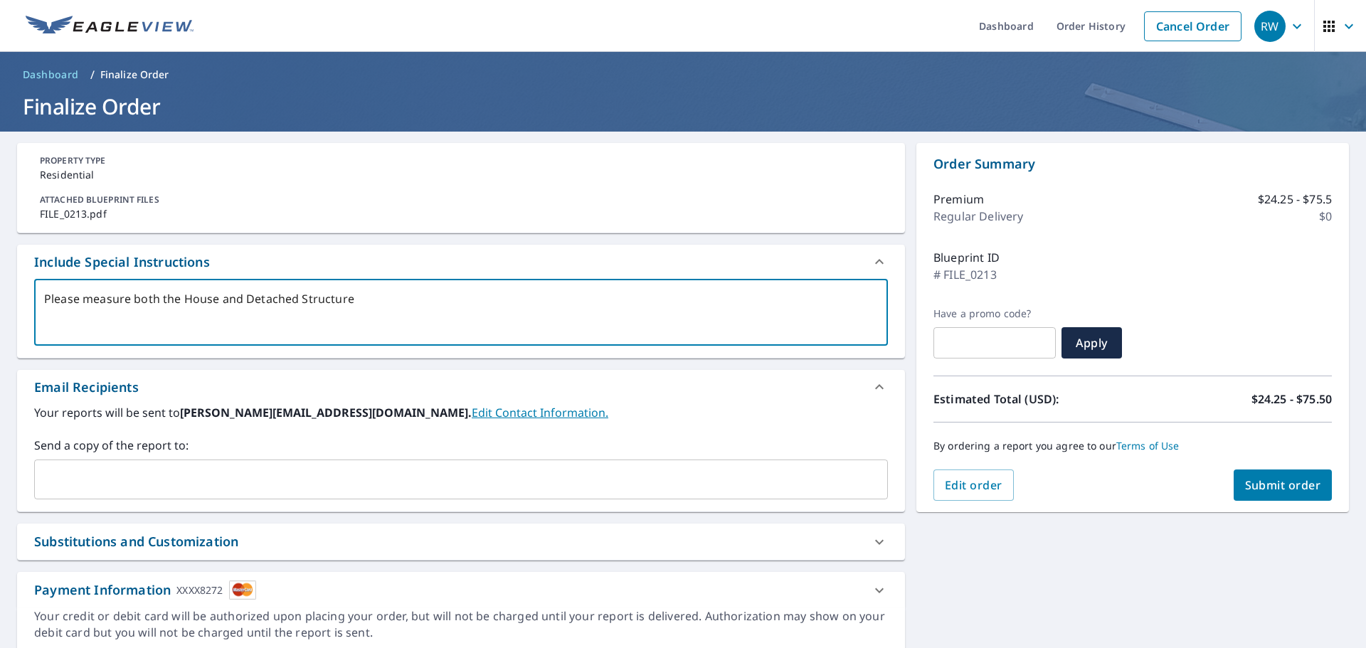
type textarea "Please measure both the House and Detached Structure i"
type textarea "x"
type textarea "Please measure both the House and Detached Structure in"
type textarea "x"
type textarea "Please measure both the House and Detached Structure in o"
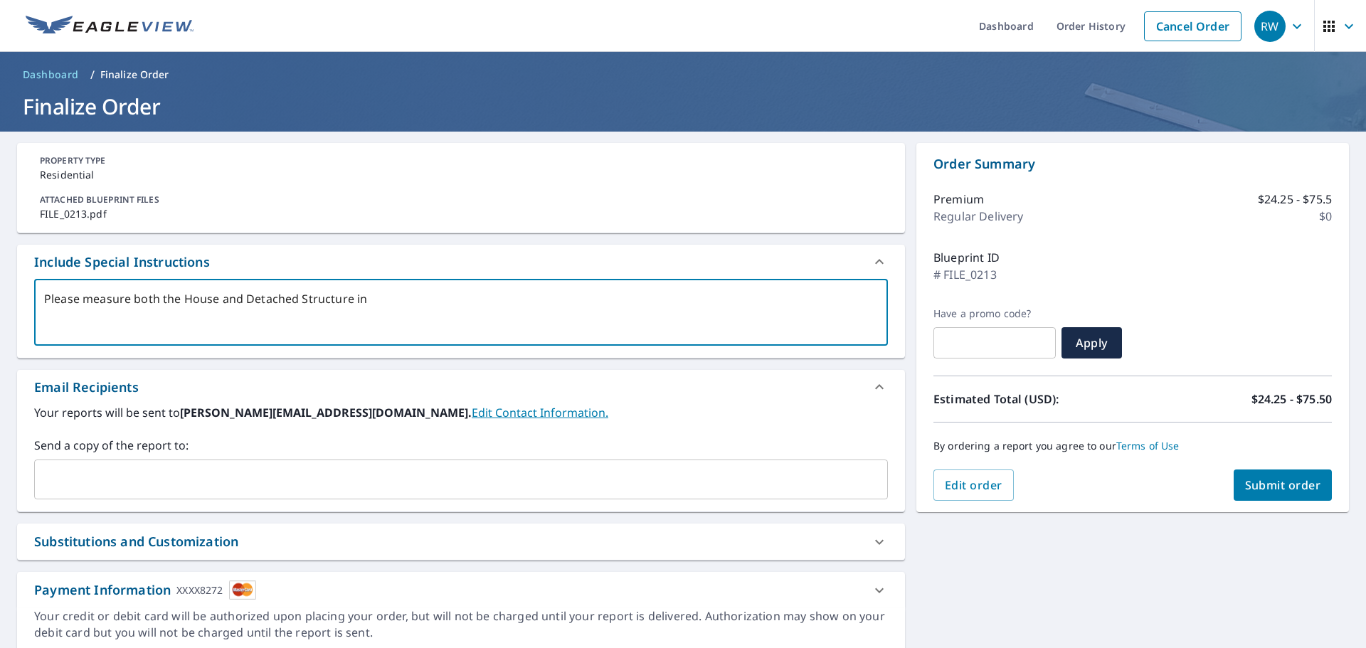
type textarea "x"
type textarea "Please measure both the House and Detached Structure in on"
type textarea "x"
type textarea "Please measure both the House and Detached Structure in one"
type textarea "x"
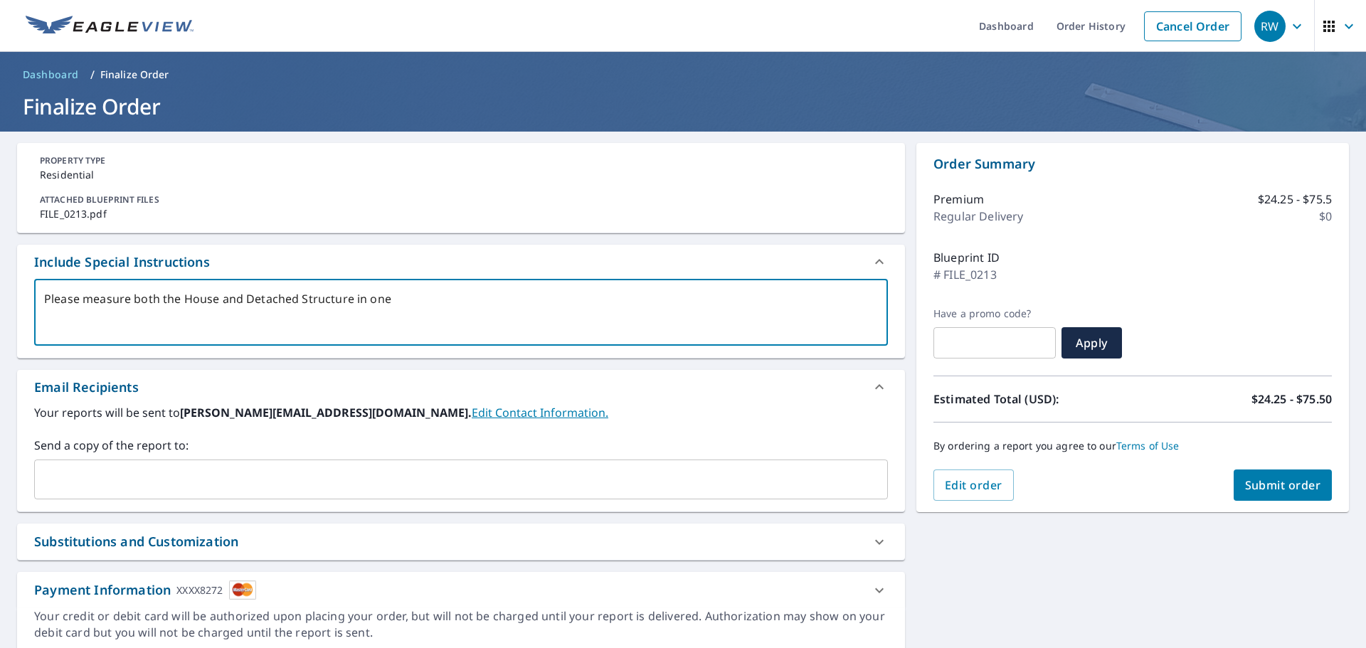
type textarea "Please measure both the House and Detached Structure in one"
type textarea "x"
type textarea "Please measure both the House and Detached Structure in one r"
type textarea "x"
type textarea "Please measure both the House and Detached Structure in one re"
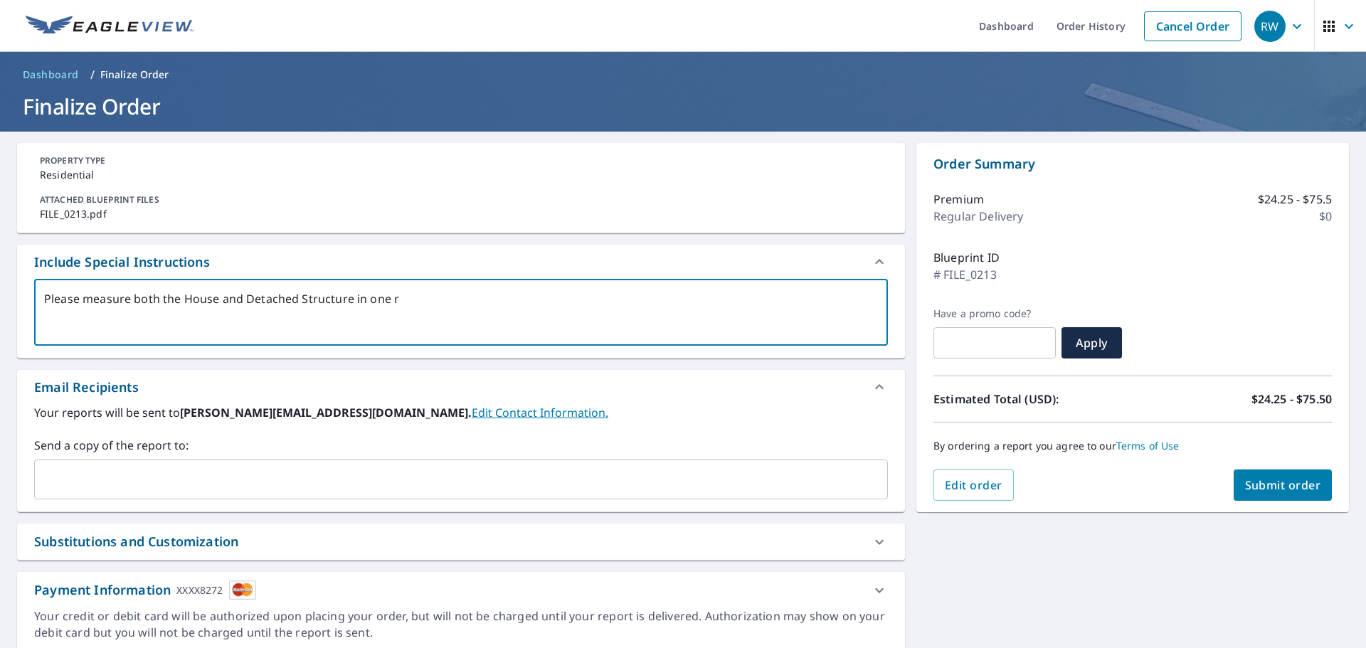
type textarea "x"
type textarea "Please measure both the House and Detached Structure in one rep"
type textarea "x"
type textarea "Please measure both the House and Detached Structure in one repo"
type textarea "x"
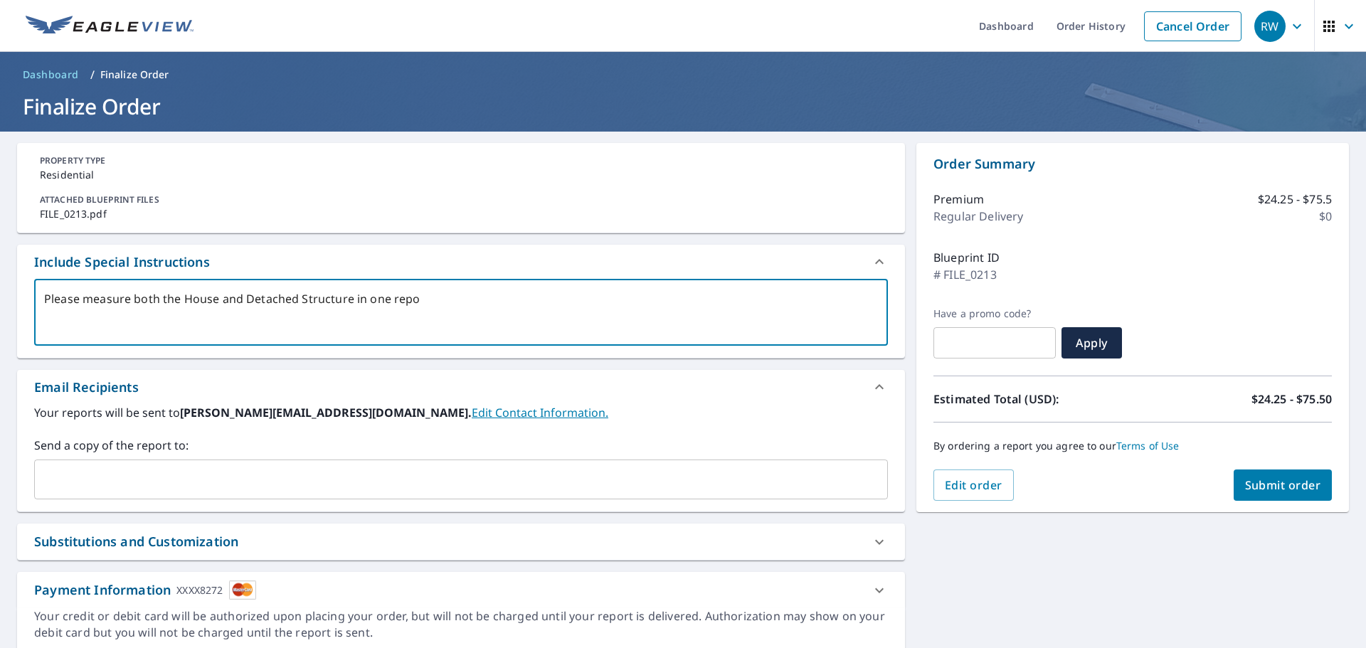
type textarea "Please measure both the House and Detached Structure in one repor"
type textarea "x"
type textarea "Please measure both the House and Detached Structure in one report"
type textarea "x"
type textarea "Please measure both the House and Detached Structure in one report"
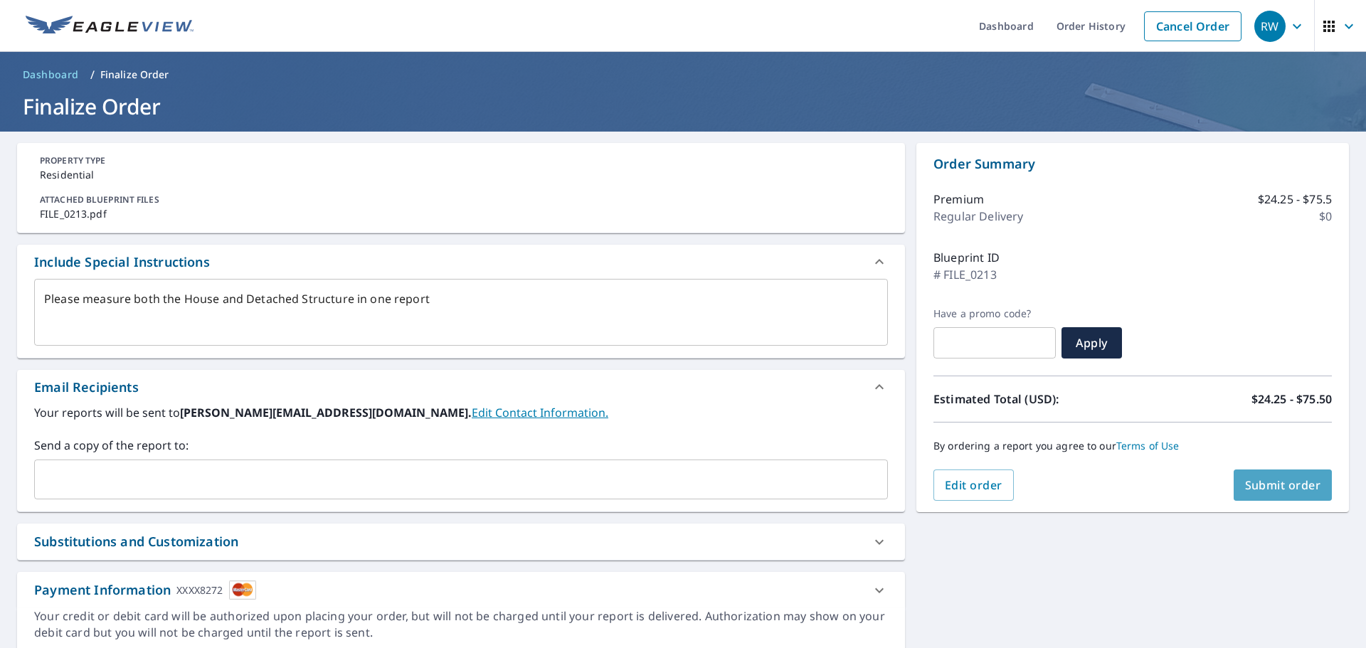
click at [1262, 479] on span "Submit order" at bounding box center [1283, 485] width 76 height 16
type textarea "x"
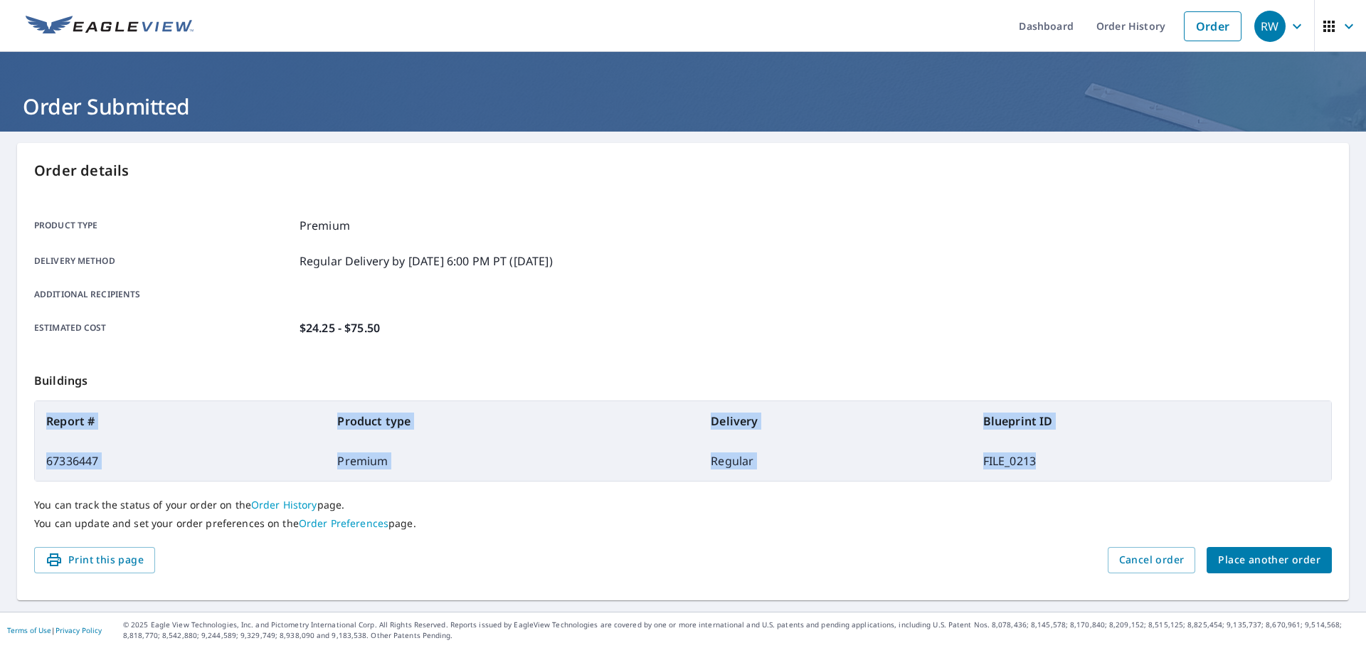
drag, startPoint x: 46, startPoint y: 419, endPoint x: 1096, endPoint y: 460, distance: 1050.4
click at [1096, 460] on table "Report # Product type Delivery Blueprint ID 67336447 Premium Regular FILE_0213" at bounding box center [683, 441] width 1298 height 81
copy table "Report # Product type Delivery Blueprint ID 67336447 Premium Regular FILE_0213"
click at [1289, 28] on icon "button" at bounding box center [1297, 26] width 17 height 17
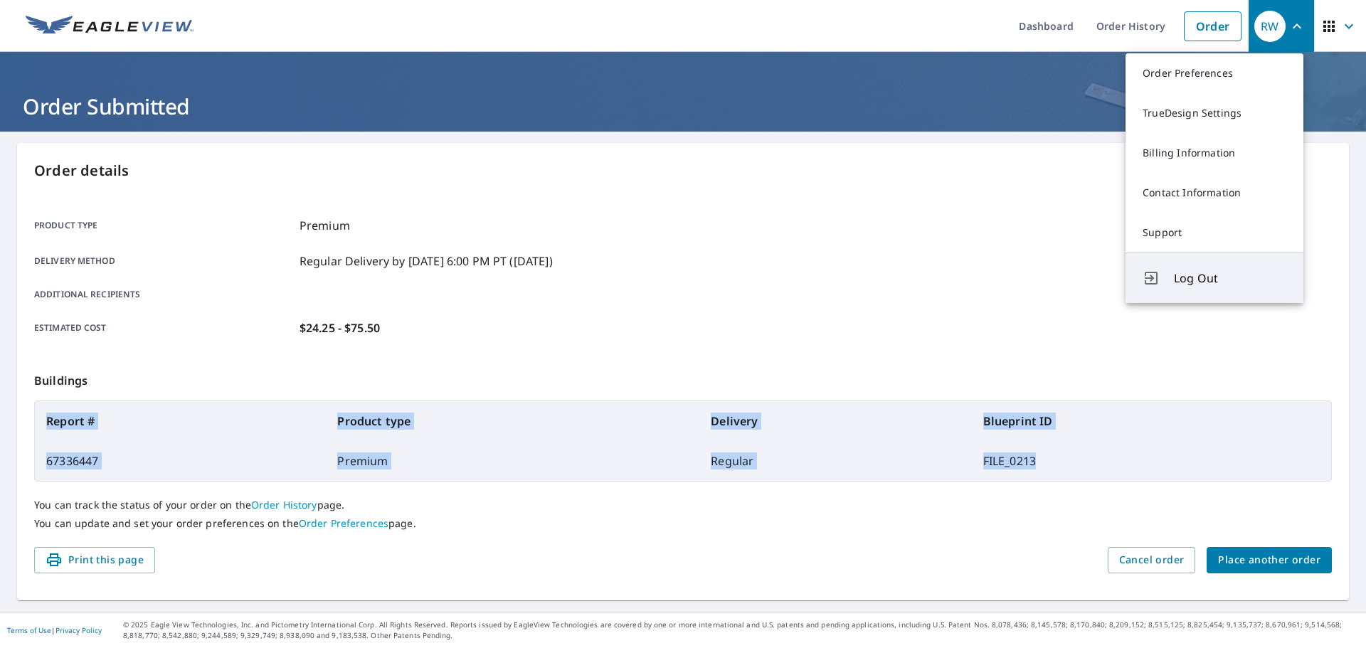
click at [1208, 274] on span "Log Out" at bounding box center [1230, 278] width 112 height 17
